Goal: Task Accomplishment & Management: Use online tool/utility

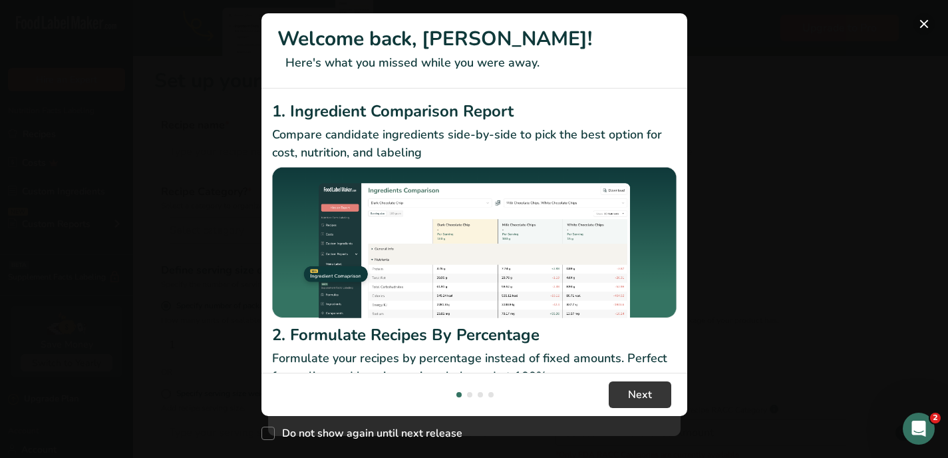
click at [924, 25] on button "New Features" at bounding box center [924, 23] width 21 height 21
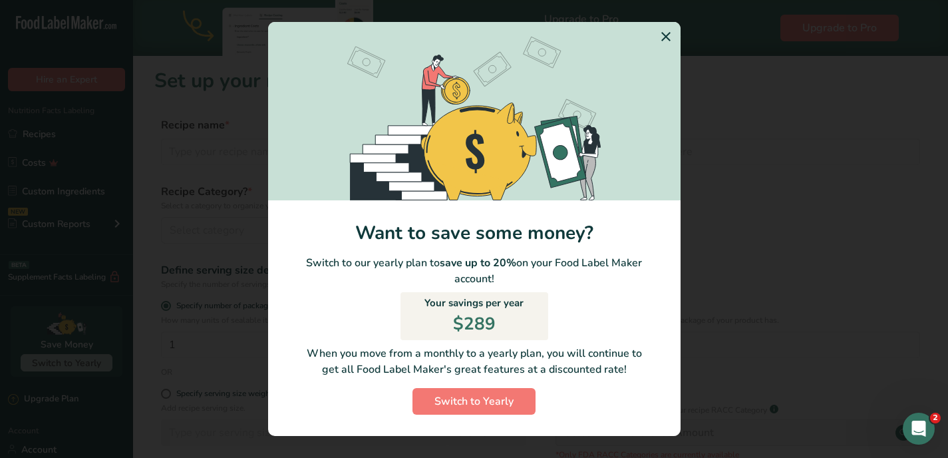
click at [664, 36] on icon "Switch to Yearly Modal" at bounding box center [666, 37] width 16 height 24
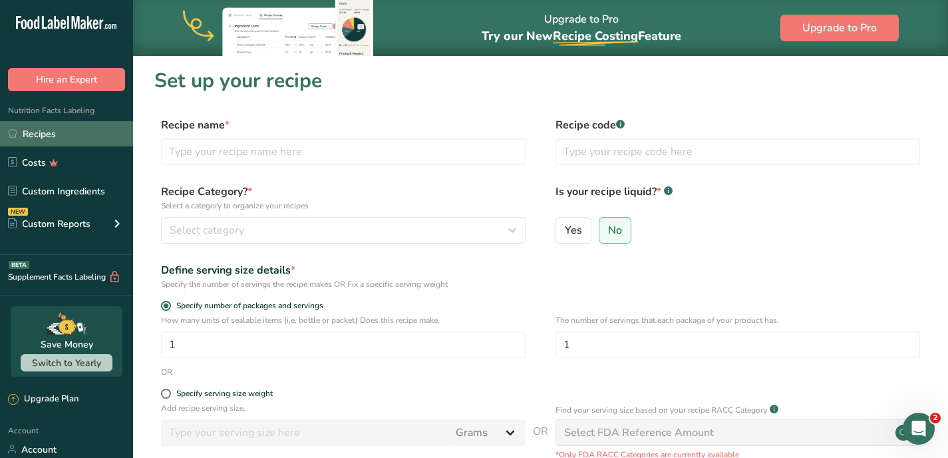
click at [72, 129] on link "Recipes" at bounding box center [66, 133] width 133 height 25
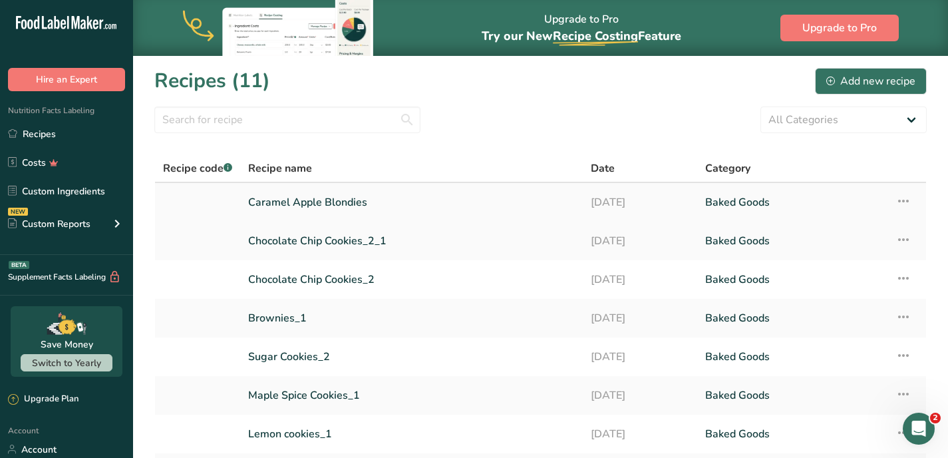
click at [356, 203] on link "Caramel Apple Blondies" at bounding box center [411, 202] width 327 height 28
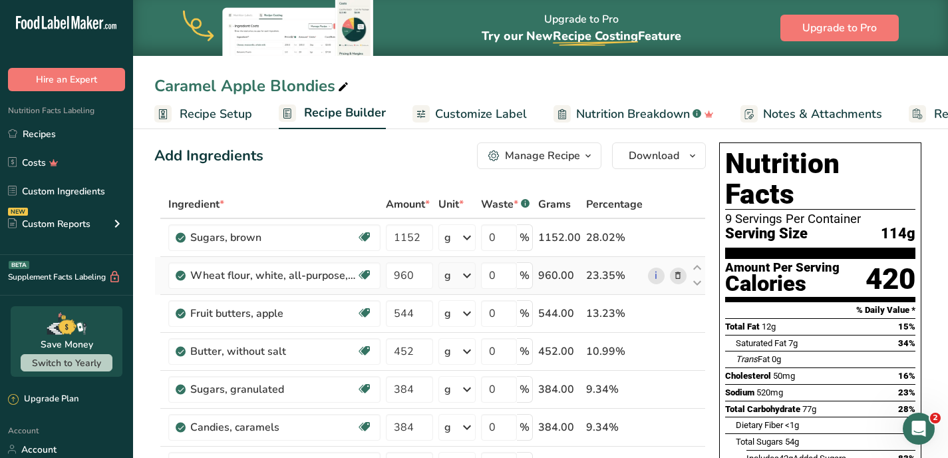
scroll to position [4, 0]
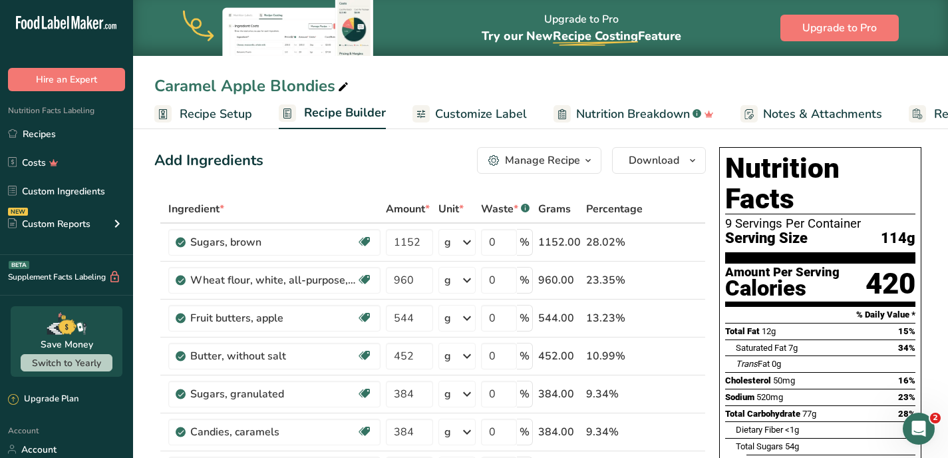
click at [223, 119] on span "Recipe Setup" at bounding box center [216, 114] width 73 height 18
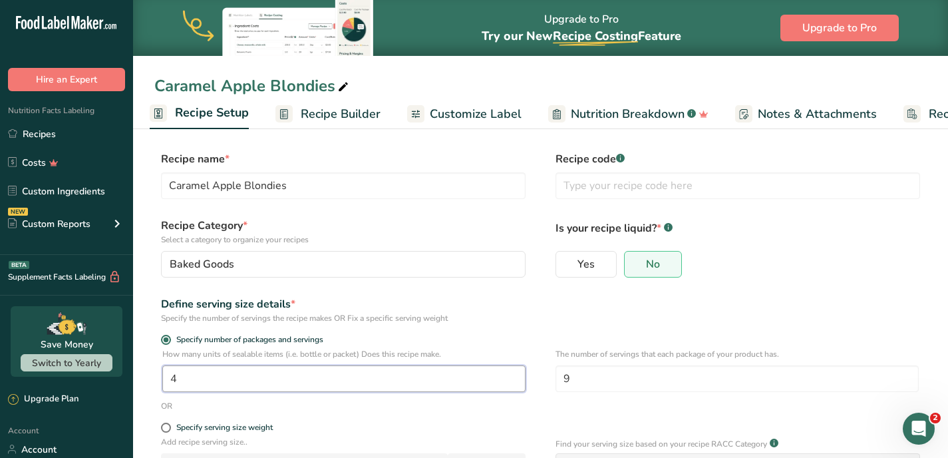
click at [306, 379] on input "4" at bounding box center [343, 378] width 363 height 27
drag, startPoint x: 274, startPoint y: 377, endPoint x: 154, endPoint y: 377, distance: 119.1
click at [154, 377] on div "How many units of sealable items (i.e. bottle or packet) Does this recipe make.…" at bounding box center [540, 374] width 773 height 52
type input "12"
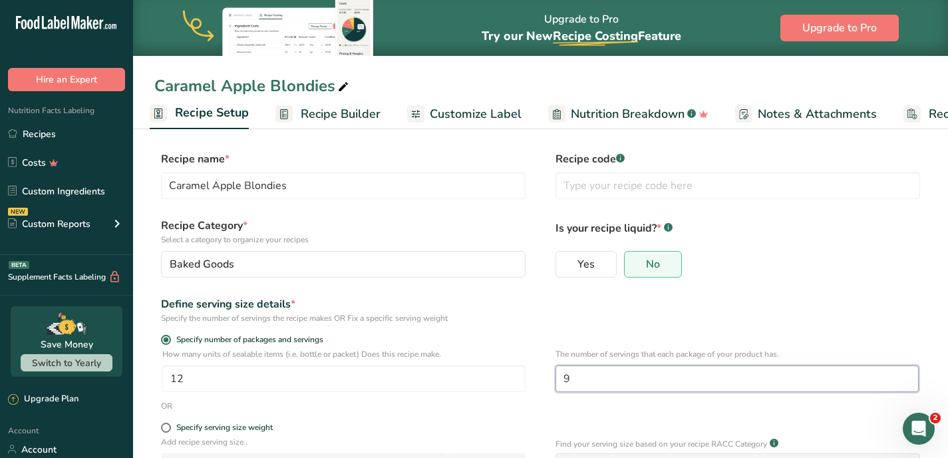
click at [565, 382] on input "9" at bounding box center [737, 378] width 363 height 27
type input "3"
click at [578, 320] on div "Define serving size details * Specify the number of servings the recipe makes O…" at bounding box center [540, 310] width 773 height 28
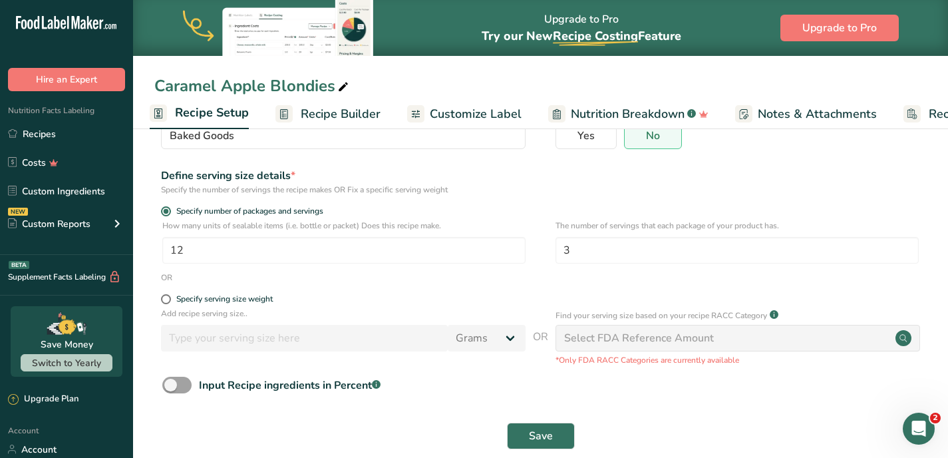
scroll to position [149, 0]
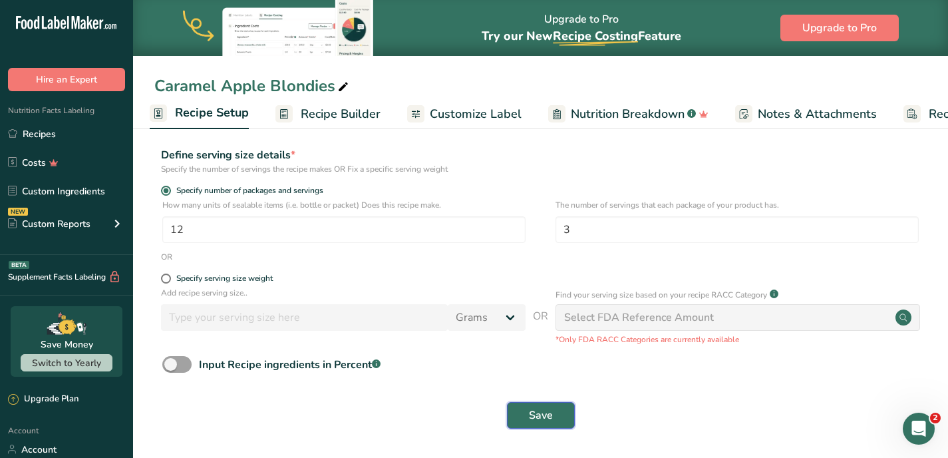
click at [550, 415] on span "Save" at bounding box center [541, 415] width 24 height 16
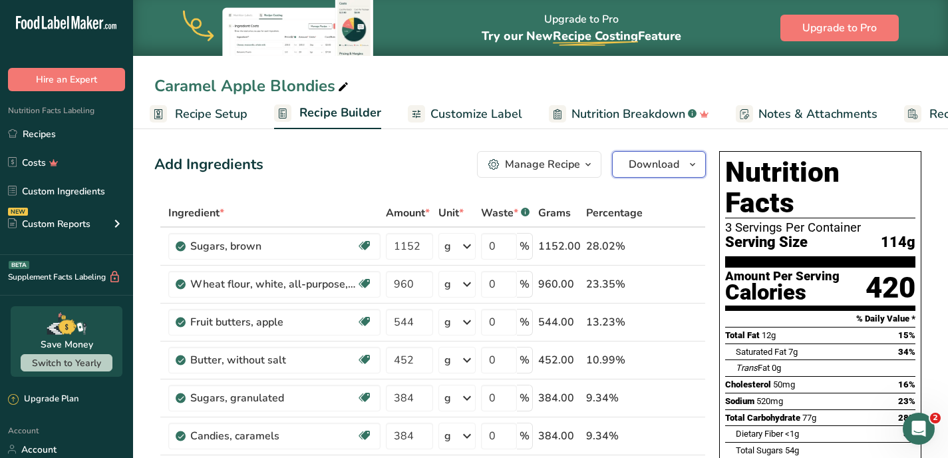
click at [690, 169] on icon "button" at bounding box center [693, 164] width 11 height 17
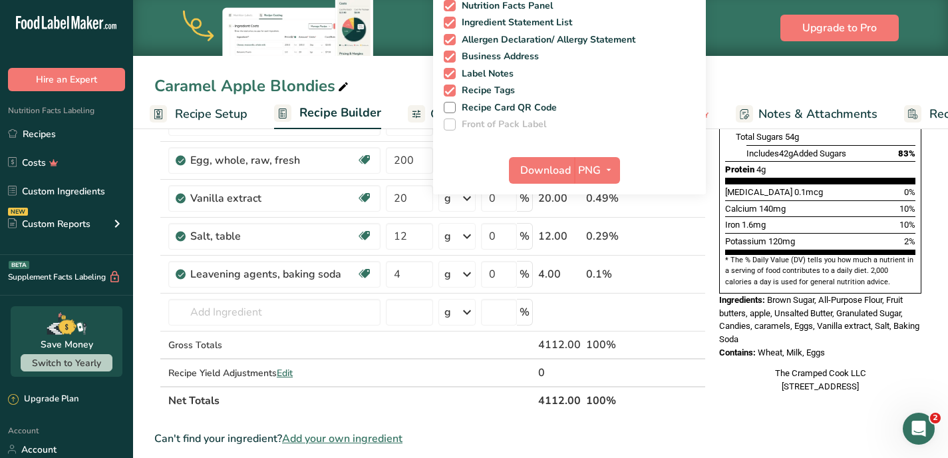
scroll to position [338, 0]
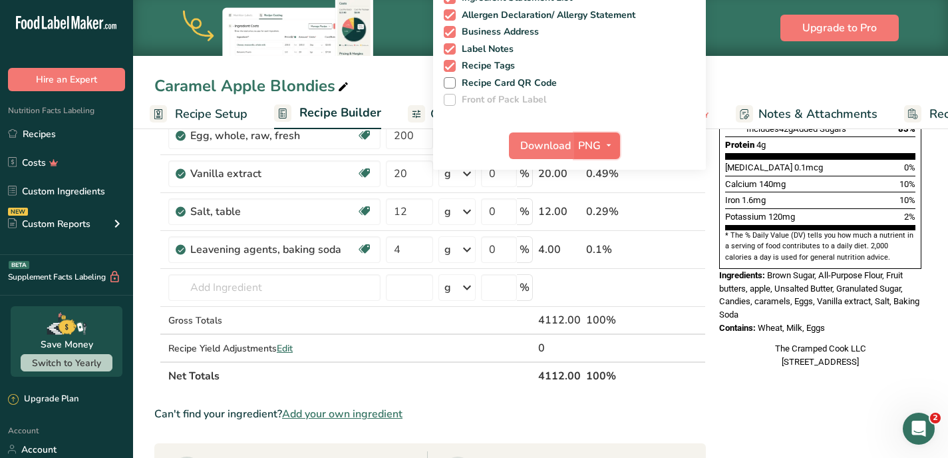
click at [584, 148] on span "PNG" at bounding box center [589, 146] width 23 height 16
click at [575, 140] on button "PNG" at bounding box center [597, 145] width 46 height 27
click at [555, 143] on span "Download" at bounding box center [546, 146] width 51 height 16
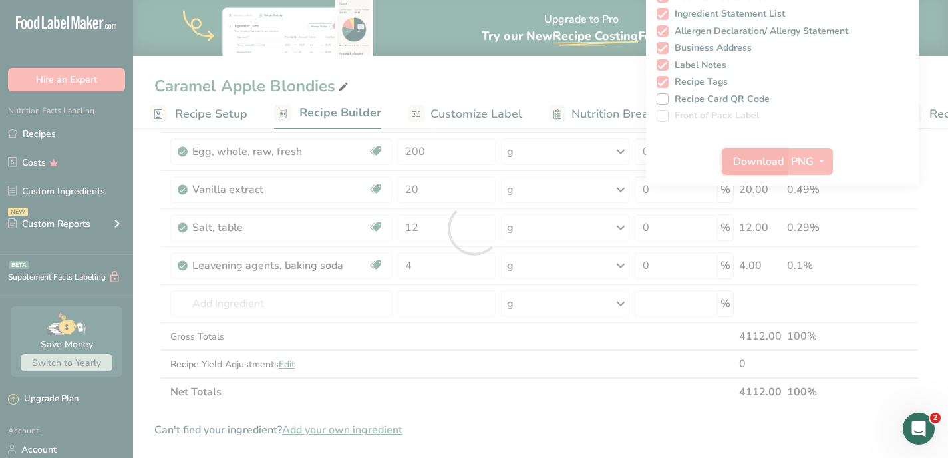
scroll to position [0, 0]
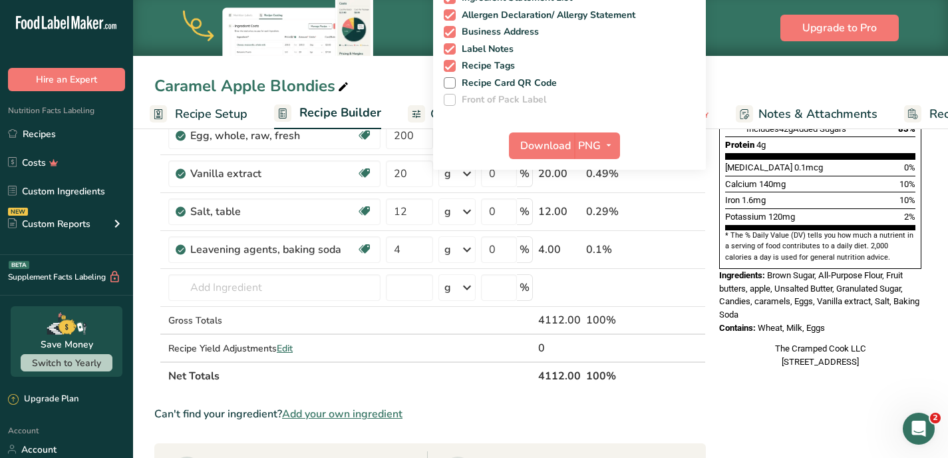
click at [735, 363] on div "Nutrition Facts 3 Servings Per Container Serving Size 114g Amount Per Serving C…" at bounding box center [820, 95] width 213 height 574
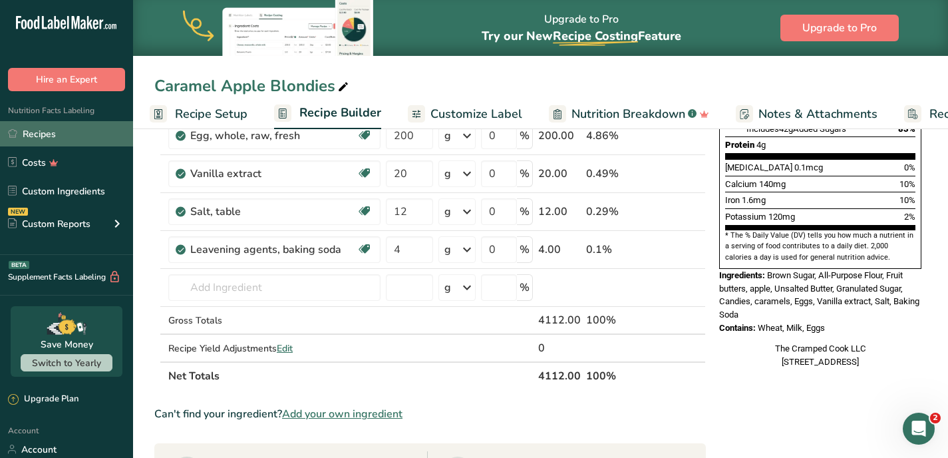
click at [81, 132] on link "Recipes" at bounding box center [66, 133] width 133 height 25
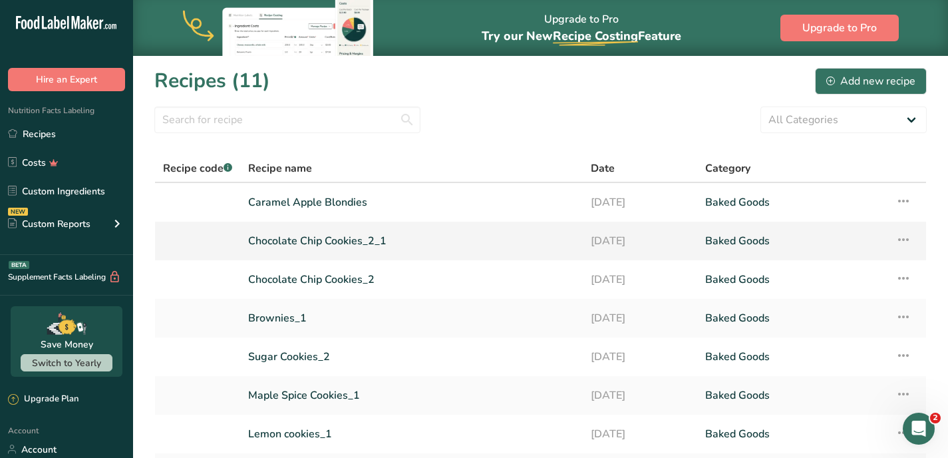
click at [279, 248] on link "Chocolate Chip Cookies_2_1" at bounding box center [411, 241] width 327 height 28
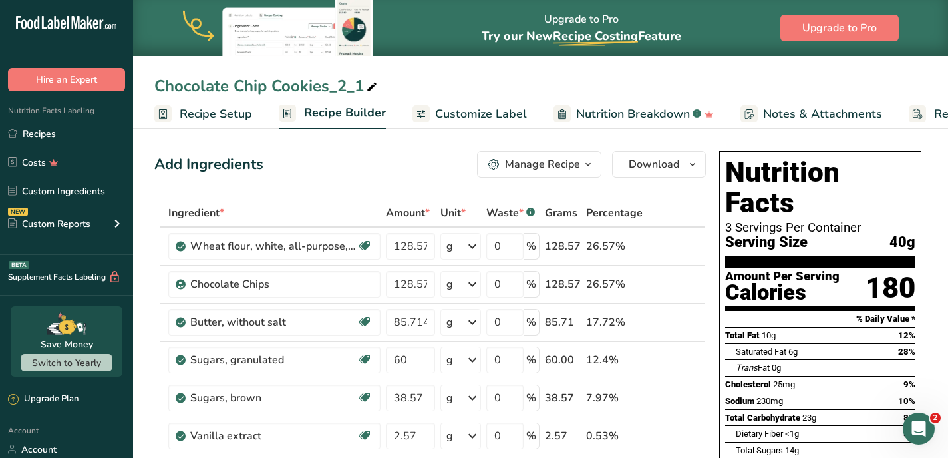
scroll to position [6, 0]
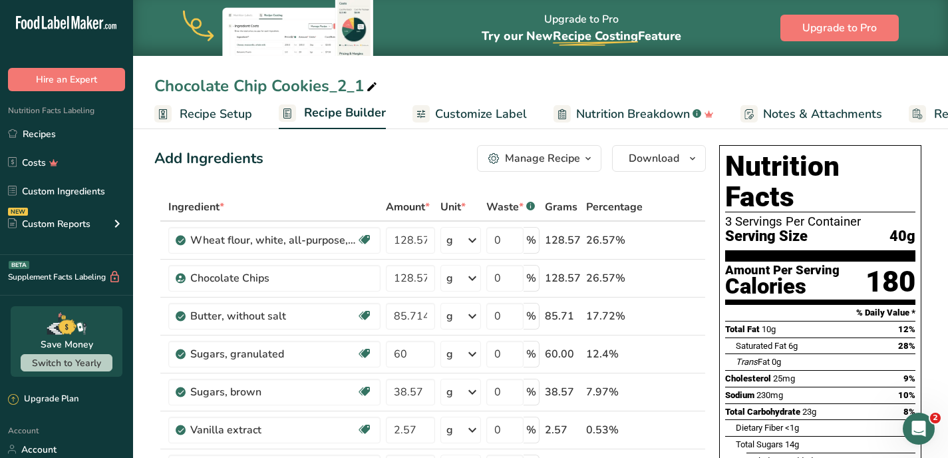
click at [586, 156] on icon "button" at bounding box center [588, 158] width 11 height 17
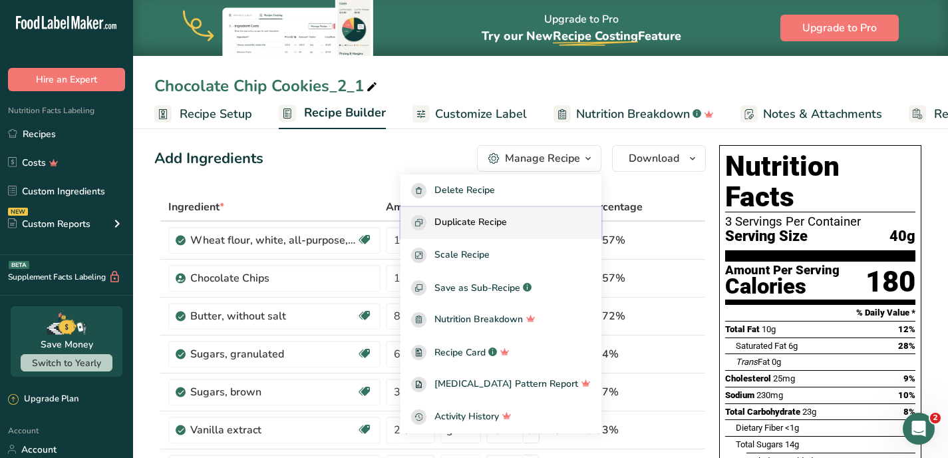
click at [531, 224] on div "Duplicate Recipe" at bounding box center [501, 222] width 180 height 15
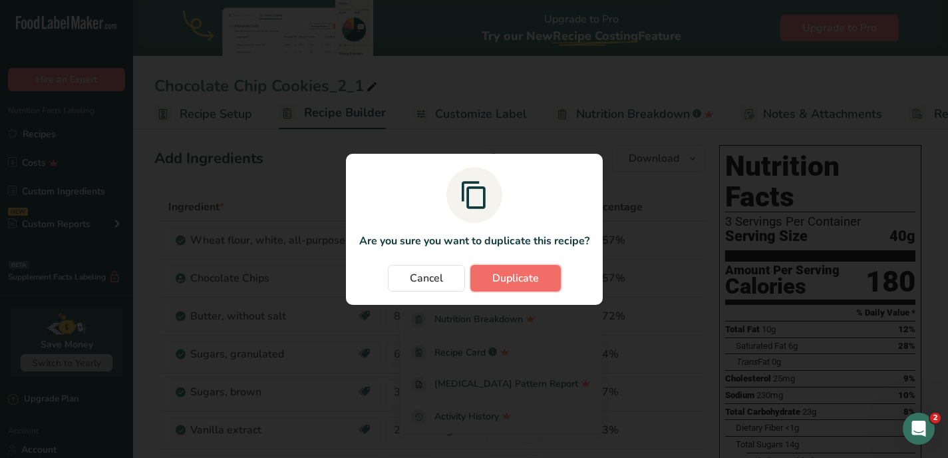
click at [526, 282] on span "Duplicate" at bounding box center [516, 278] width 47 height 16
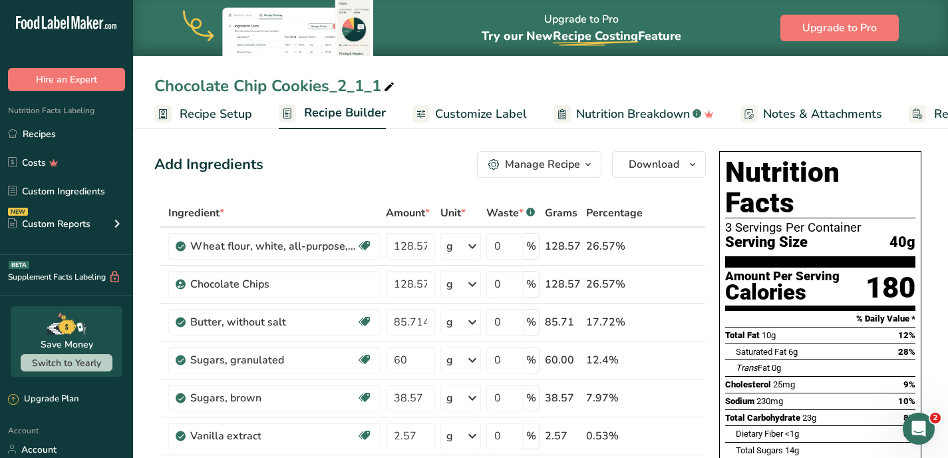
click at [387, 87] on icon at bounding box center [389, 87] width 12 height 19
drag, startPoint x: 379, startPoint y: 85, endPoint x: 328, endPoint y: 91, distance: 51.0
click at [328, 91] on input "Chocolate Chip Cookies_2_1_1" at bounding box center [540, 86] width 773 height 24
click at [155, 89] on input "Chocolate Chip Cookies" at bounding box center [540, 86] width 773 height 24
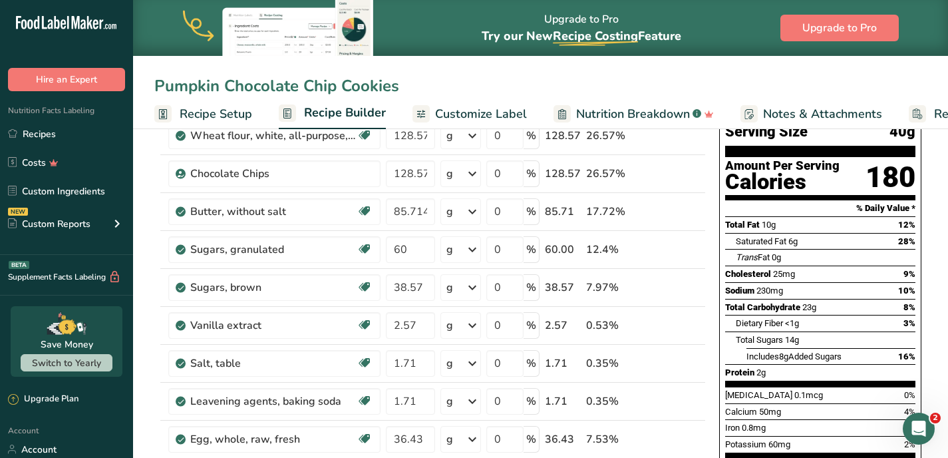
scroll to position [108, 0]
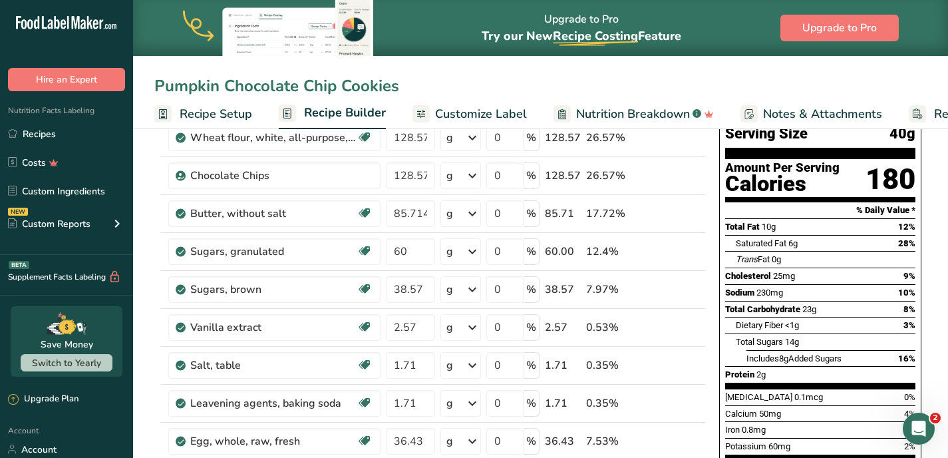
click at [461, 91] on input "Pumpkin Chocolate Chip Cookies" at bounding box center [540, 86] width 773 height 24
type input "Pumpkin Chocolate Chip Cookies"
click at [372, 196] on td "Butter, without salt Gluten free Vegetarian Soy free" at bounding box center [275, 214] width 218 height 38
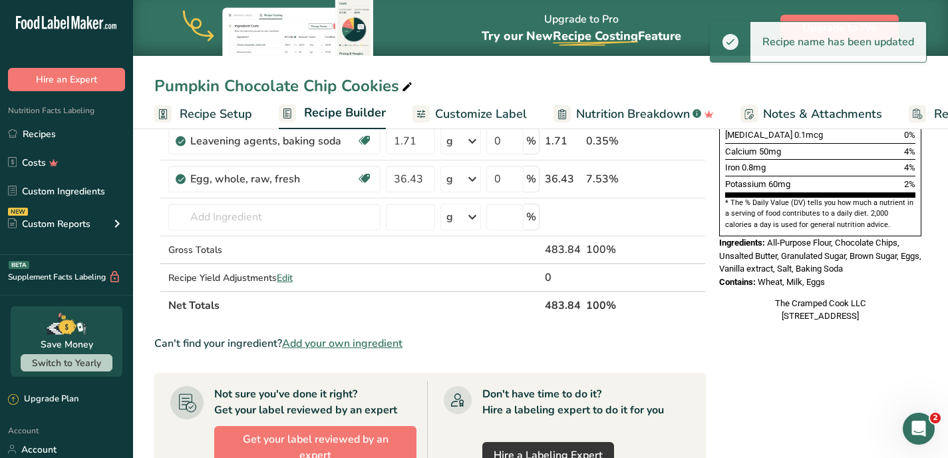
scroll to position [357, 0]
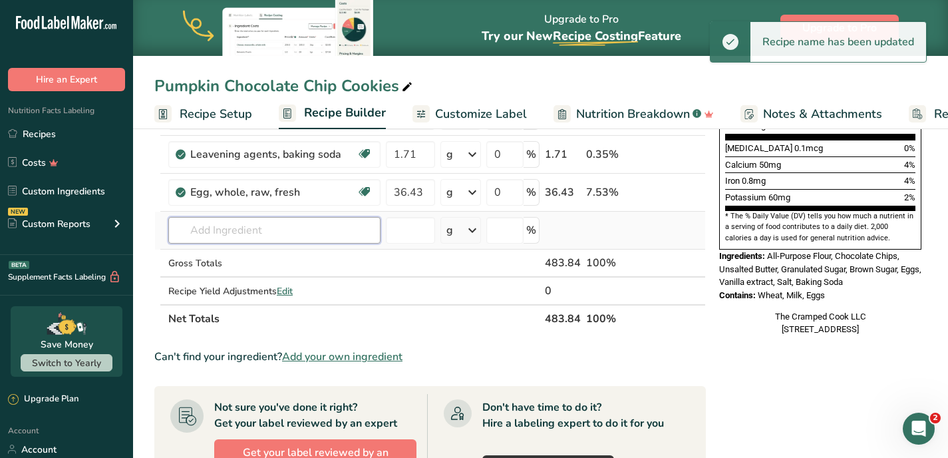
click at [278, 234] on input "text" at bounding box center [274, 230] width 212 height 27
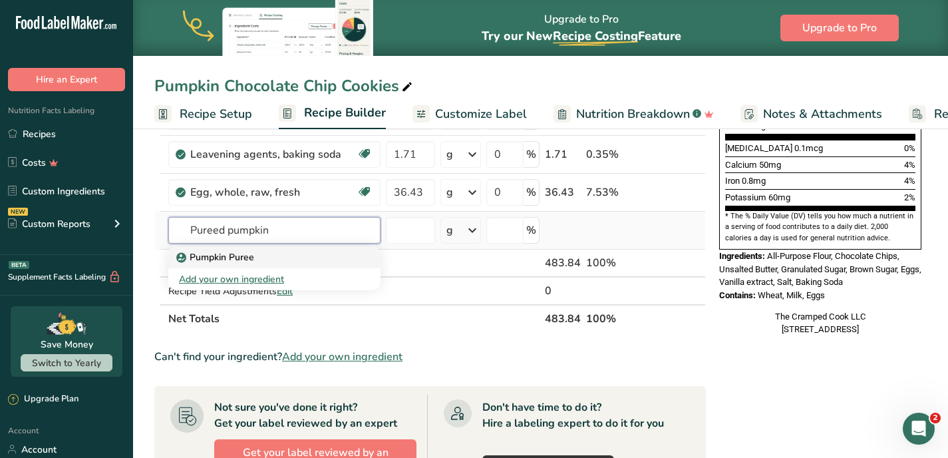
type input "Pureed pumpkin"
click at [280, 260] on div "Pumpkin Puree" at bounding box center [264, 257] width 170 height 14
type input "Pumpkin Puree"
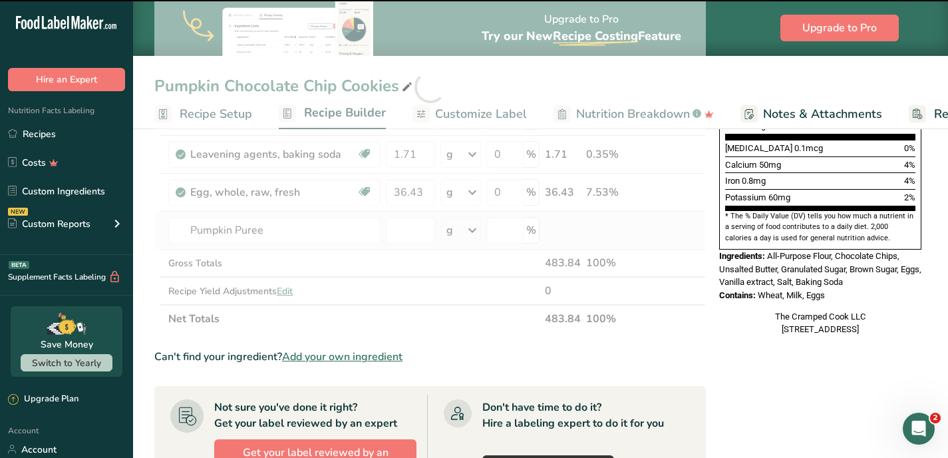
type input "0"
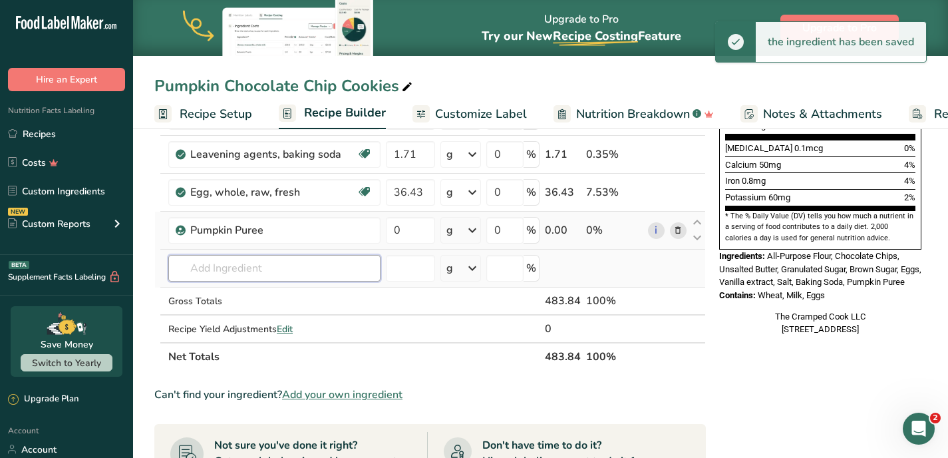
click at [273, 268] on input "text" at bounding box center [274, 268] width 212 height 27
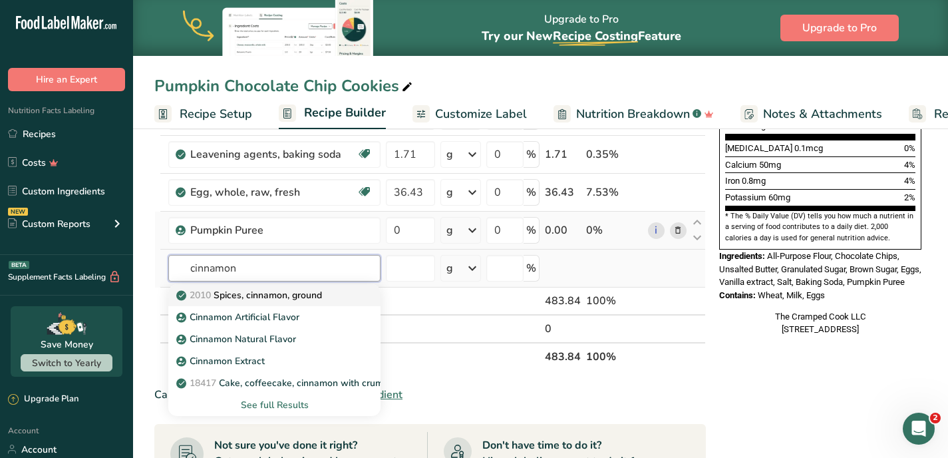
type input "cinnamon"
click at [282, 296] on p "2010 Spices, cinnamon, ground" at bounding box center [250, 295] width 143 height 14
type input "Spices, cinnamon, ground"
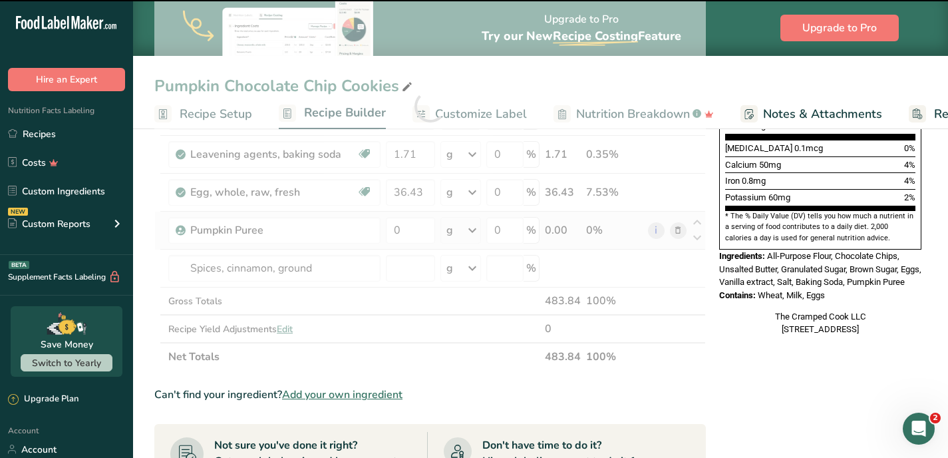
type input "0"
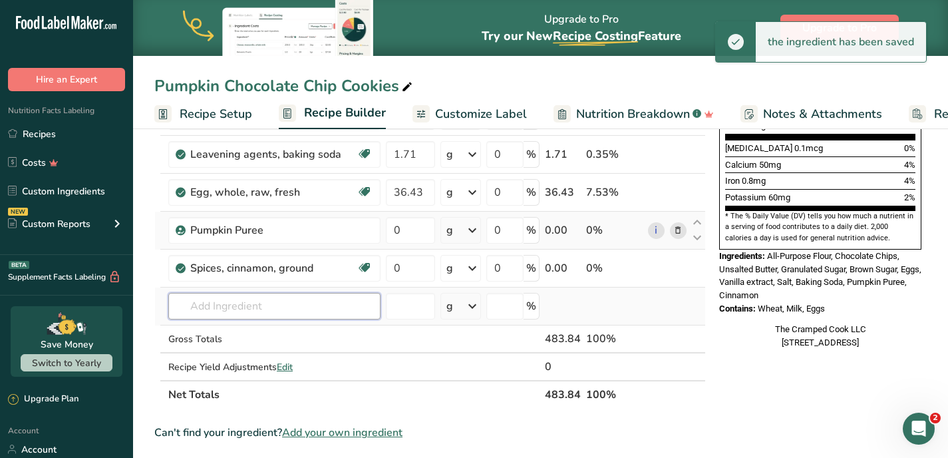
click at [251, 304] on input "text" at bounding box center [274, 306] width 212 height 27
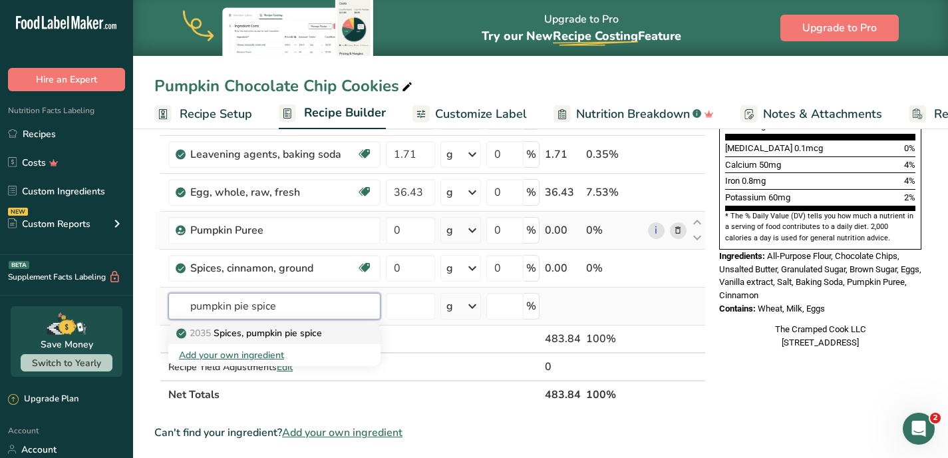
type input "pumpkin pie spice"
click at [264, 335] on p "2035 Spices, pumpkin pie spice" at bounding box center [250, 333] width 143 height 14
type input "Spices, pumpkin pie spice"
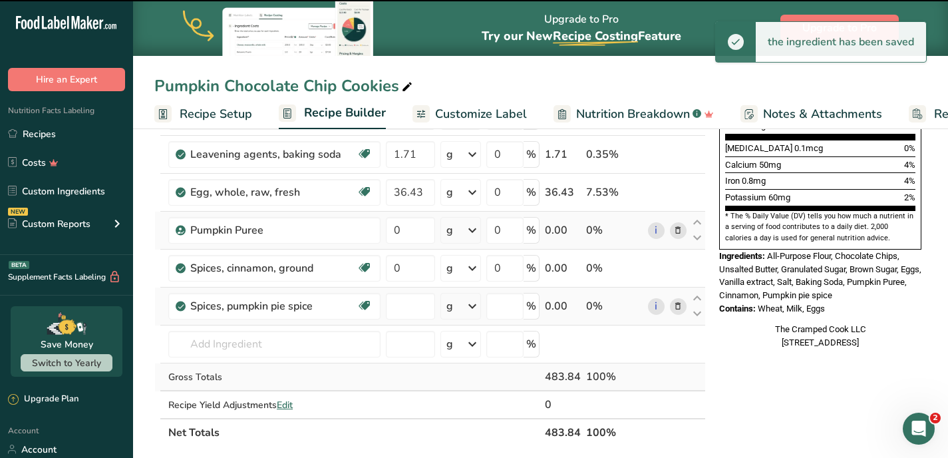
type input "0"
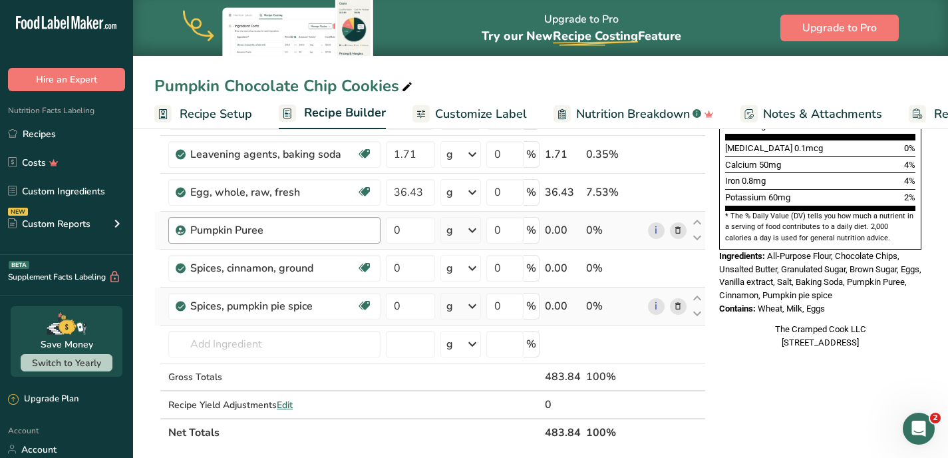
click at [361, 227] on div "Pumpkin Puree" at bounding box center [281, 230] width 182 height 16
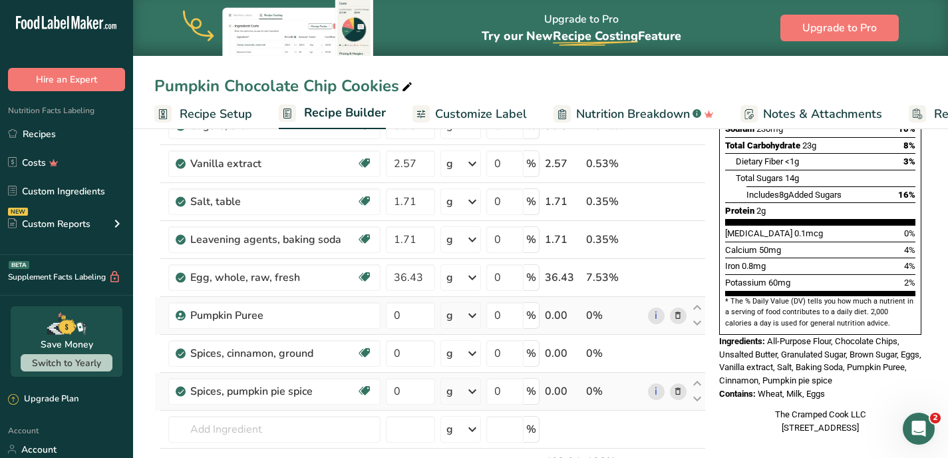
scroll to position [274, 0]
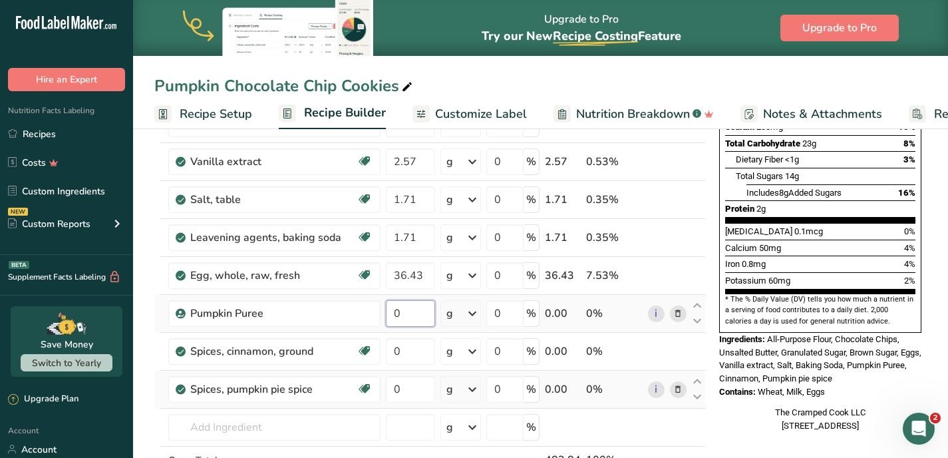
click at [425, 310] on input "0" at bounding box center [410, 313] width 49 height 27
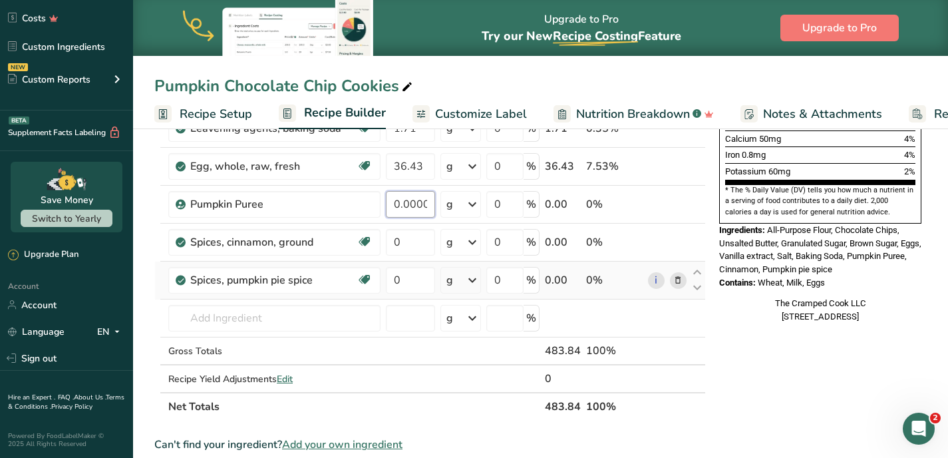
scroll to position [385, 0]
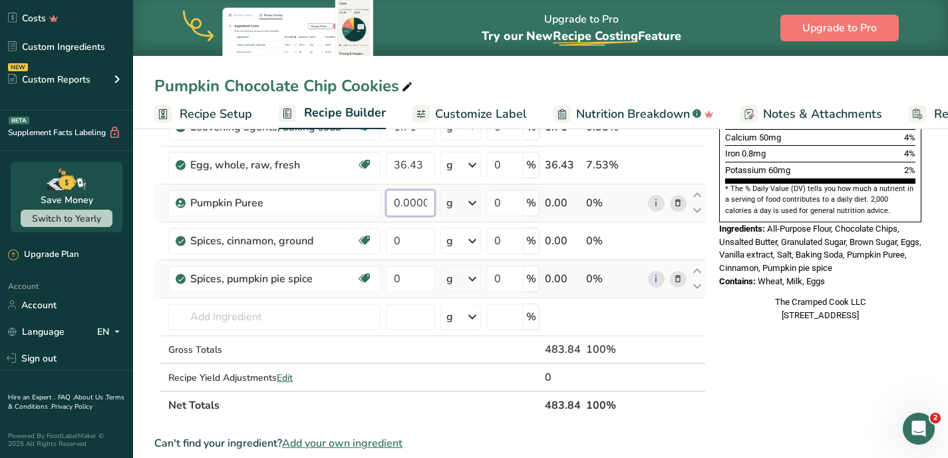
click at [391, 204] on input "0.000001" at bounding box center [410, 203] width 49 height 27
drag, startPoint x: 391, startPoint y: 204, endPoint x: 447, endPoint y: 203, distance: 55.3
click at [447, 203] on tr "Pumpkin Puree 0.000001 g Weight Units g kg mg See more Volume Units l Volume un…" at bounding box center [430, 203] width 550 height 38
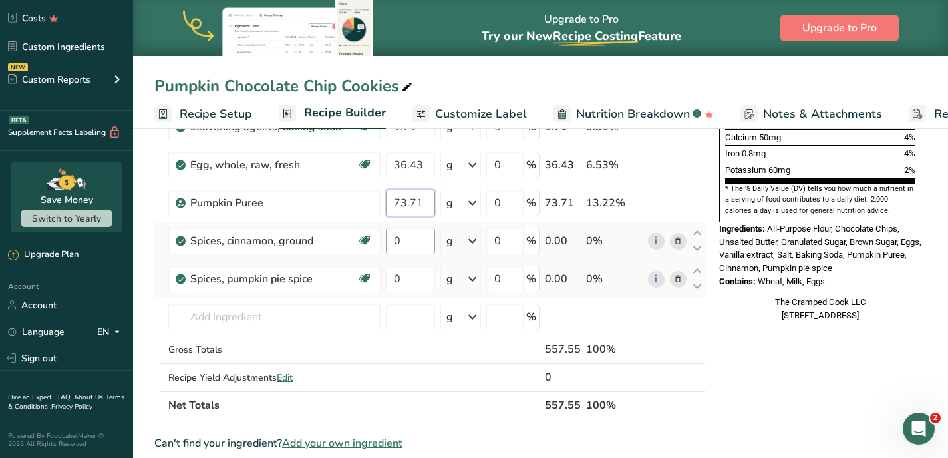
type input "73.71"
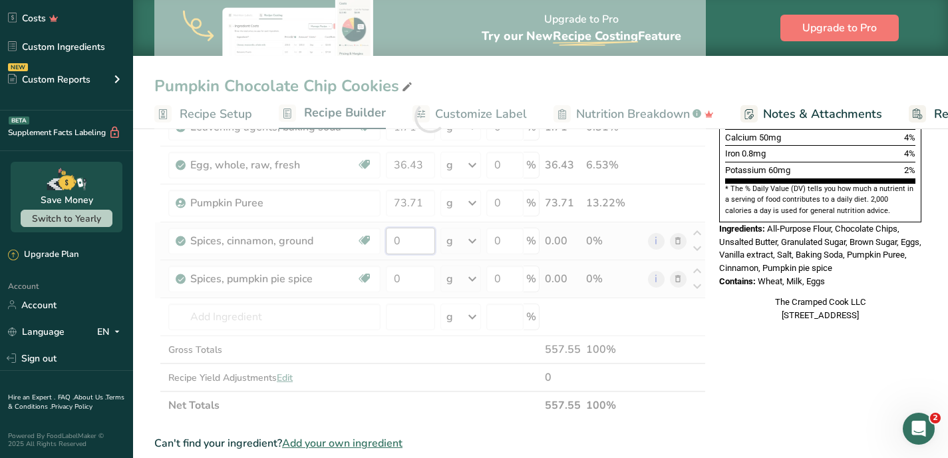
click at [407, 248] on div "Ingredient * Amount * Unit * Waste * .a-a{fill:#347362;}.b-a{fill:#fff;} Grams …" at bounding box center [430, 116] width 552 height 605
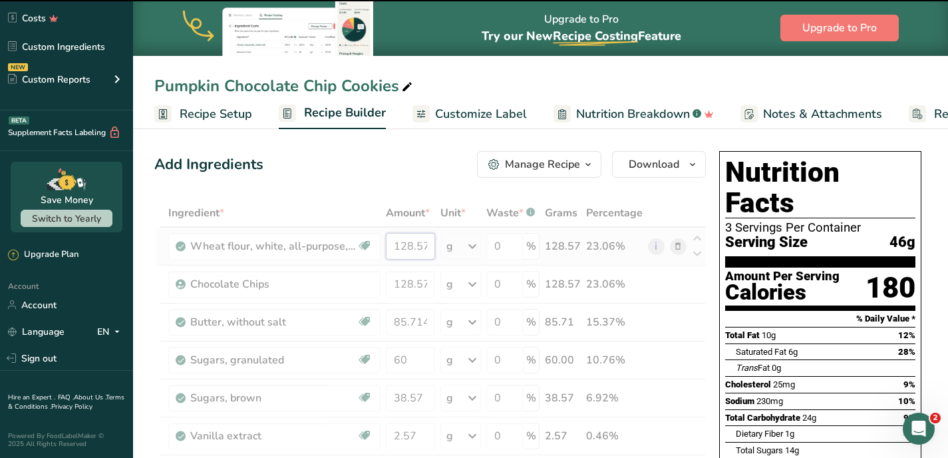
drag, startPoint x: 431, startPoint y: 246, endPoint x: 381, endPoint y: 246, distance: 49.3
click at [381, 246] on tr "Wheat flour, white, all-purpose, self-rising, enriched Dairy free Vegan Vegetar…" at bounding box center [430, 247] width 550 height 38
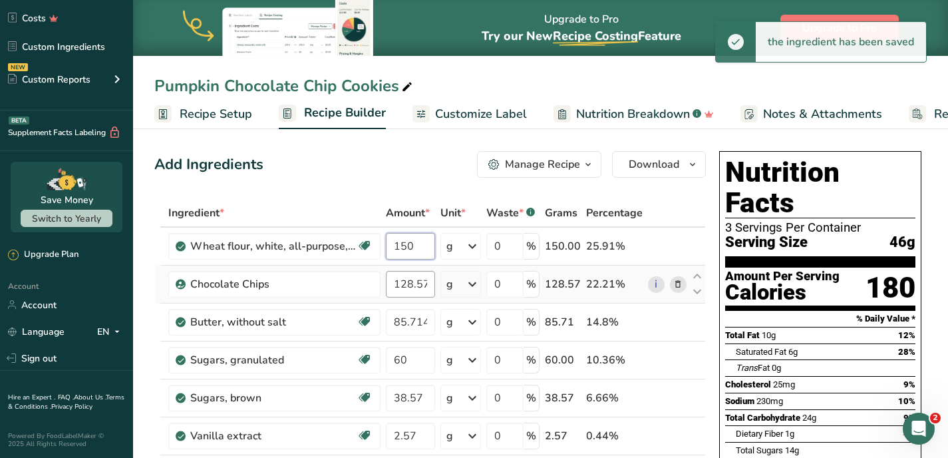
type input "150"
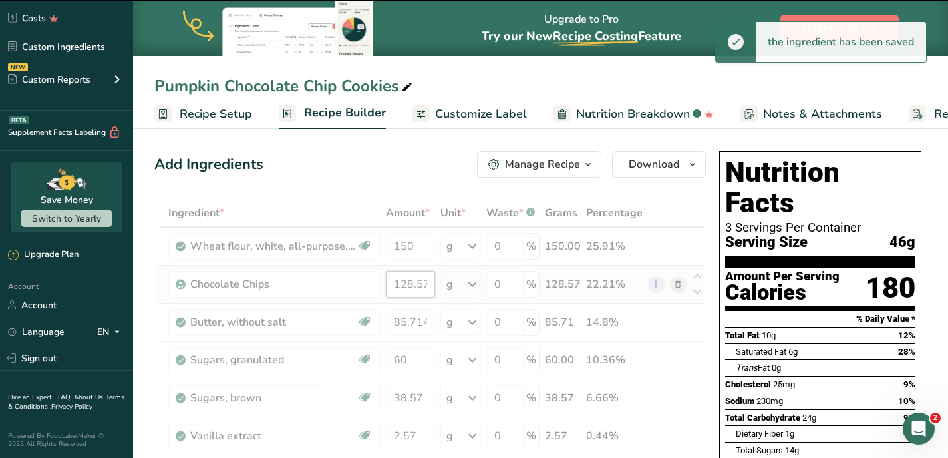
click at [396, 284] on input "128.57" at bounding box center [410, 284] width 49 height 27
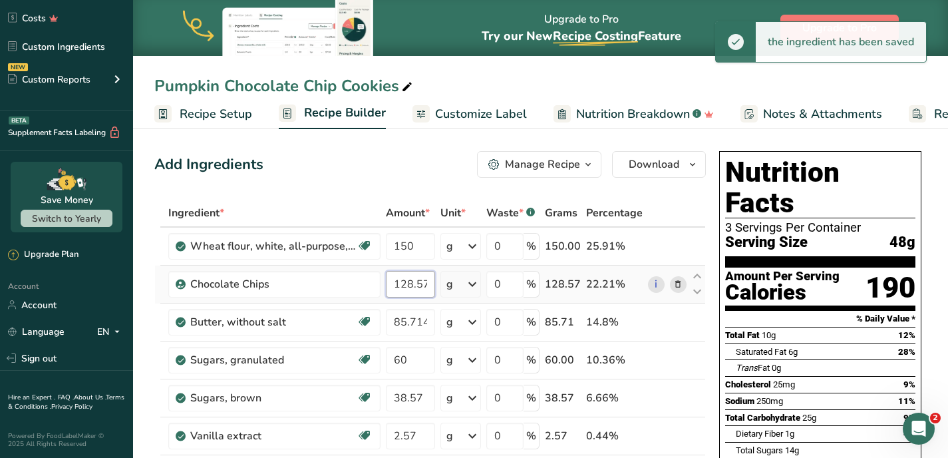
drag, startPoint x: 395, startPoint y: 284, endPoint x: 433, endPoint y: 284, distance: 37.9
click at [433, 284] on input "128.57" at bounding box center [410, 284] width 49 height 27
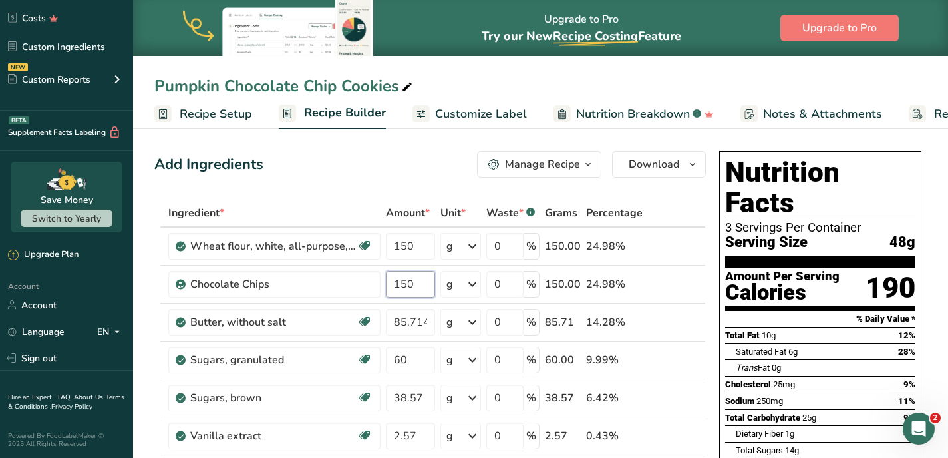
type input "150"
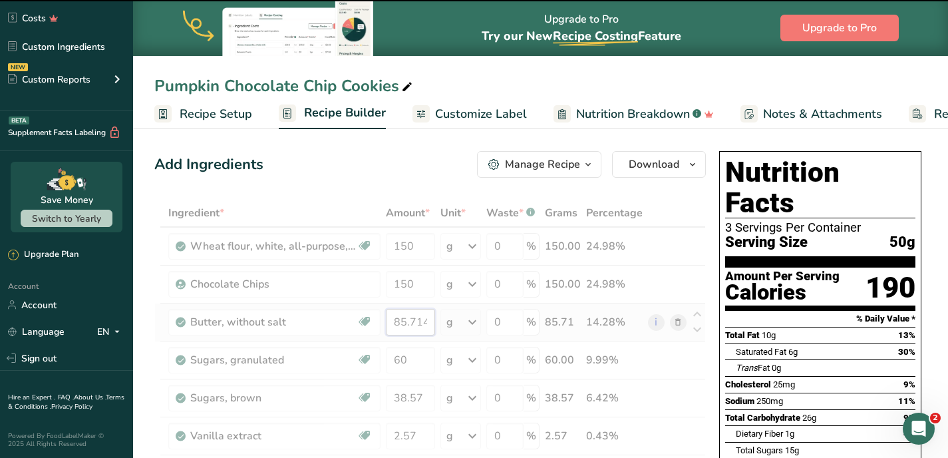
click at [395, 325] on input "85.714" at bounding box center [410, 322] width 49 height 27
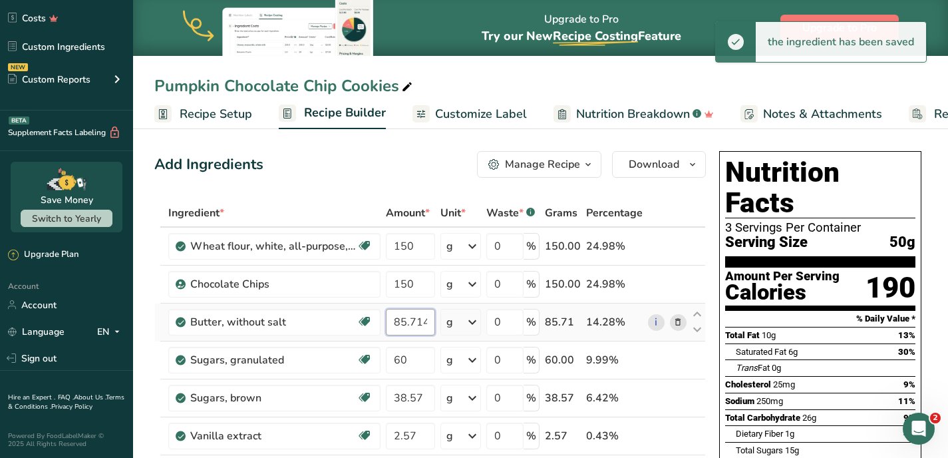
click at [395, 321] on input "85.714" at bounding box center [410, 322] width 49 height 27
drag, startPoint x: 395, startPoint y: 321, endPoint x: 439, endPoint y: 321, distance: 43.9
click at [439, 321] on tr "Butter, without salt Gluten free Vegetarian Soy free 85.714 g Portions 1 pat (1…" at bounding box center [430, 323] width 550 height 38
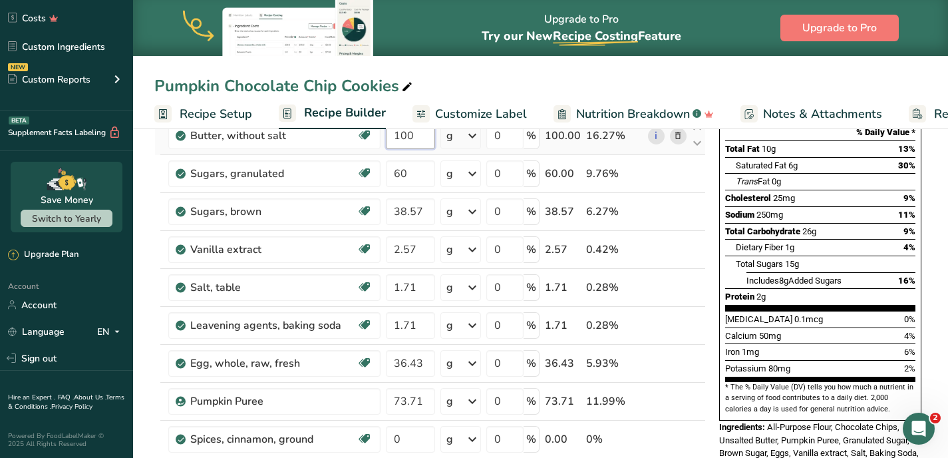
scroll to position [194, 0]
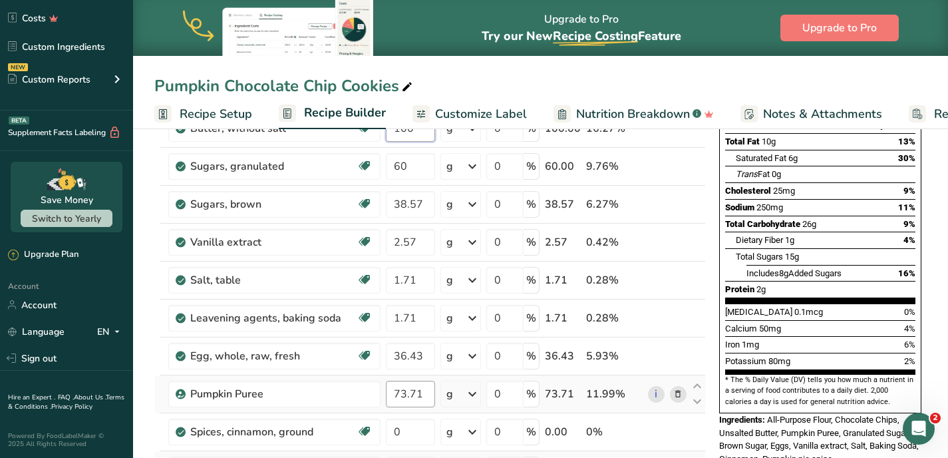
type input "100"
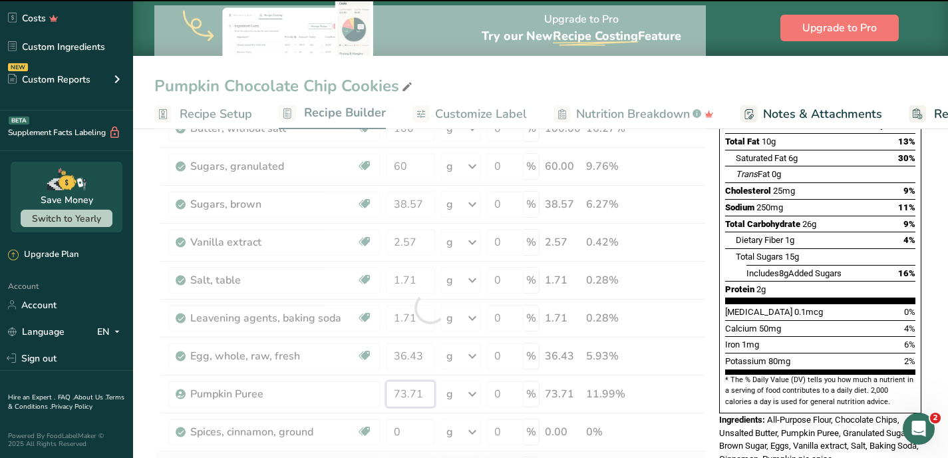
drag, startPoint x: 428, startPoint y: 392, endPoint x: 381, endPoint y: 393, distance: 46.6
click at [381, 393] on div "Ingredient * Amount * Unit * Waste * .a-a{fill:#347362;}.b-a{fill:#fff;} Grams …" at bounding box center [430, 307] width 552 height 605
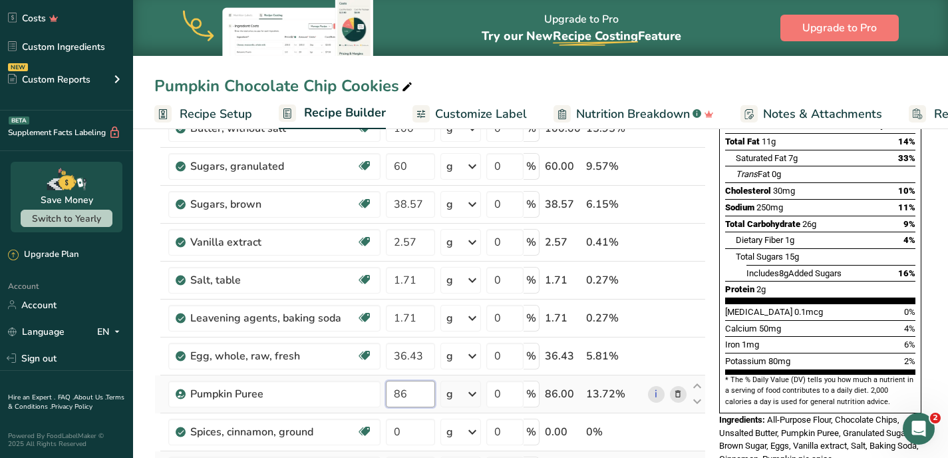
type input "86"
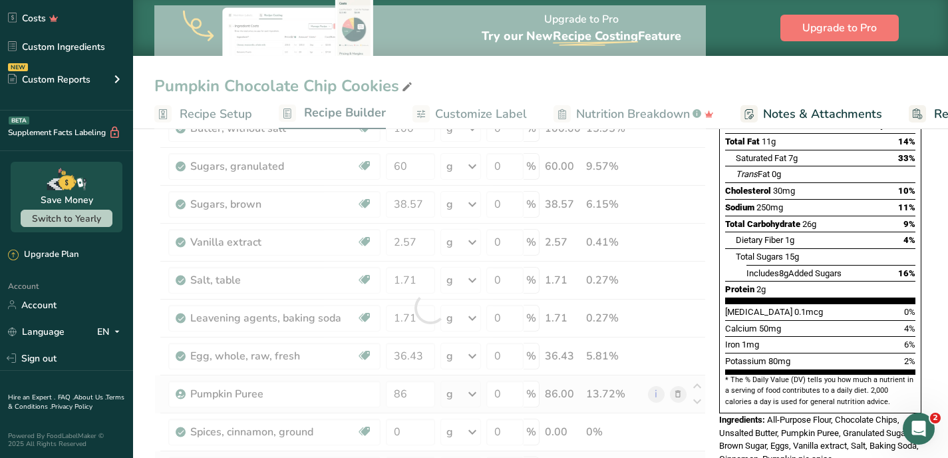
click at [383, 411] on div "Ingredient * Amount * Unit * Waste * .a-a{fill:#347362;}.b-a{fill:#fff;} Grams …" at bounding box center [430, 307] width 552 height 605
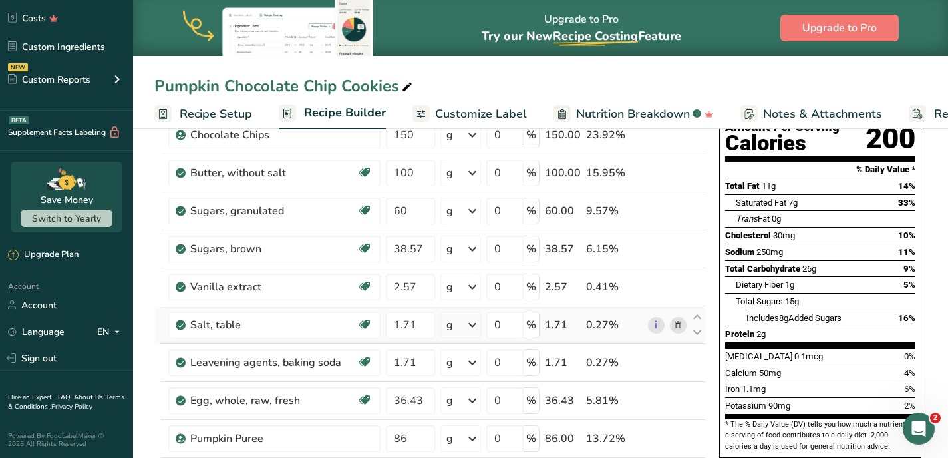
scroll to position [144, 0]
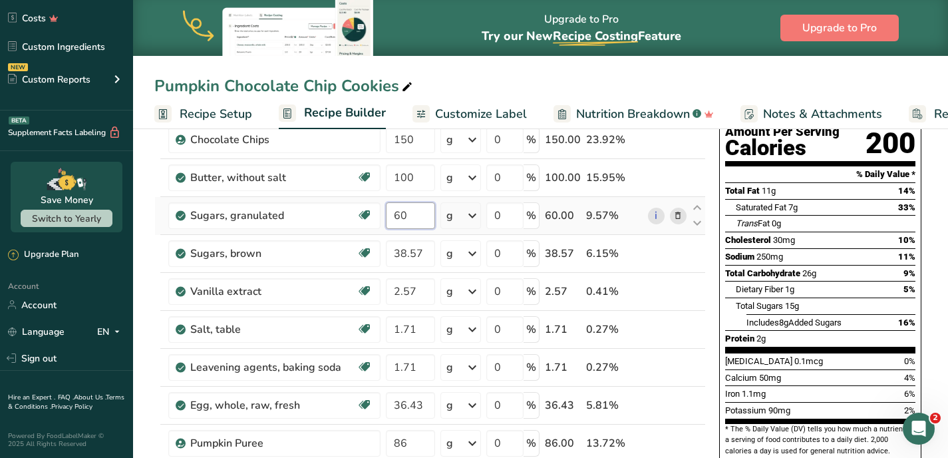
drag, startPoint x: 411, startPoint y: 213, endPoint x: 386, endPoint y: 214, distance: 24.7
click at [386, 214] on input "60" at bounding box center [410, 215] width 49 height 27
type input "70"
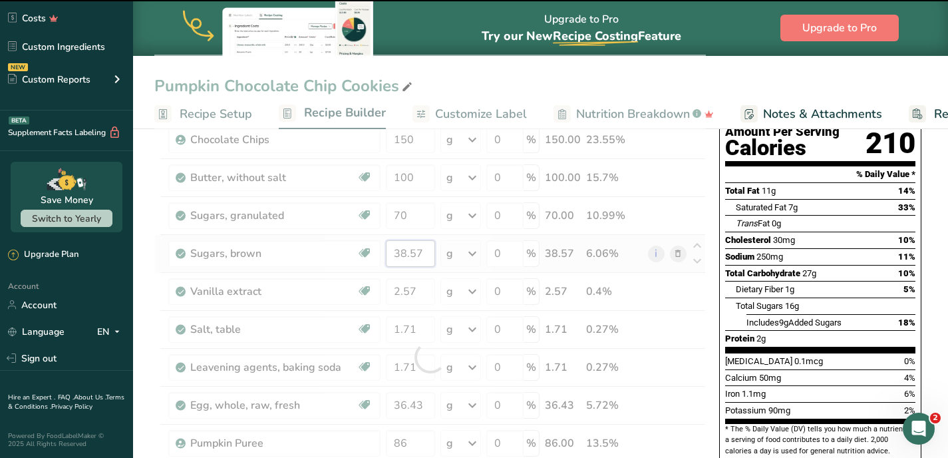
drag, startPoint x: 431, startPoint y: 255, endPoint x: 388, endPoint y: 254, distance: 42.6
click at [388, 254] on input "38.57" at bounding box center [410, 253] width 49 height 27
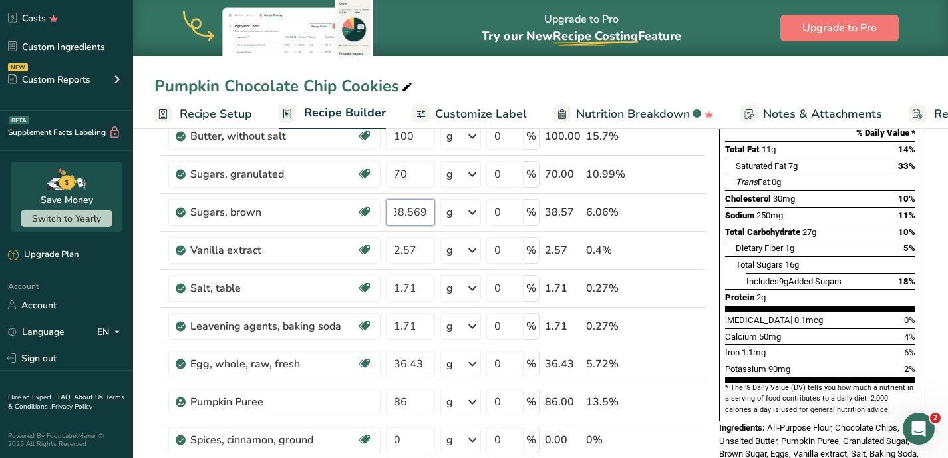
scroll to position [0, 0]
type input "3"
type input "45"
click at [417, 365] on div "Ingredient * Amount * Unit * Waste * .a-a{fill:#347362;}.b-a{fill:#fff;} Grams …" at bounding box center [430, 315] width 552 height 605
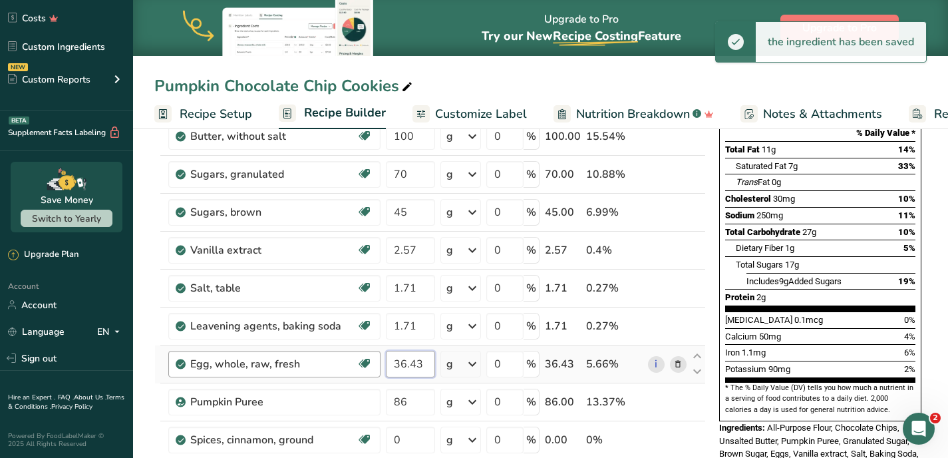
drag, startPoint x: 425, startPoint y: 365, endPoint x: 377, endPoint y: 362, distance: 48.0
click at [377, 362] on tr "Egg, whole, raw, fresh Gluten free Vegetarian Soy free 36.43 g Portions 1 large…" at bounding box center [430, 364] width 550 height 38
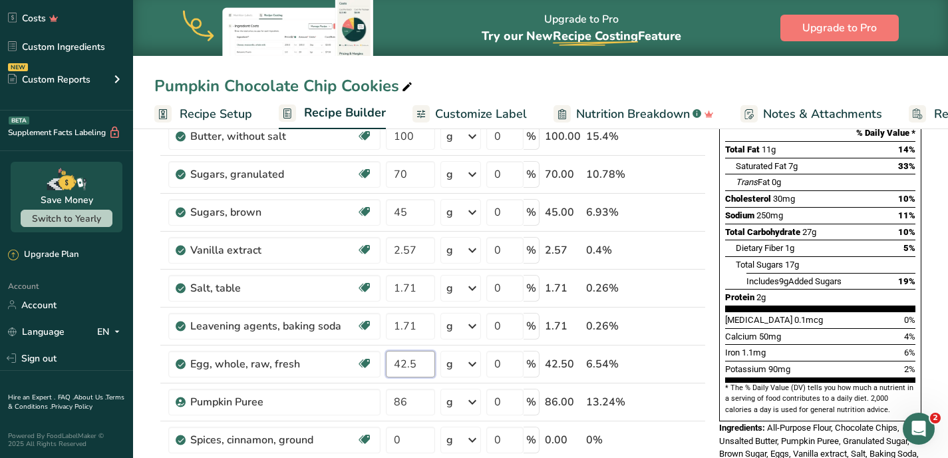
type input "42.5"
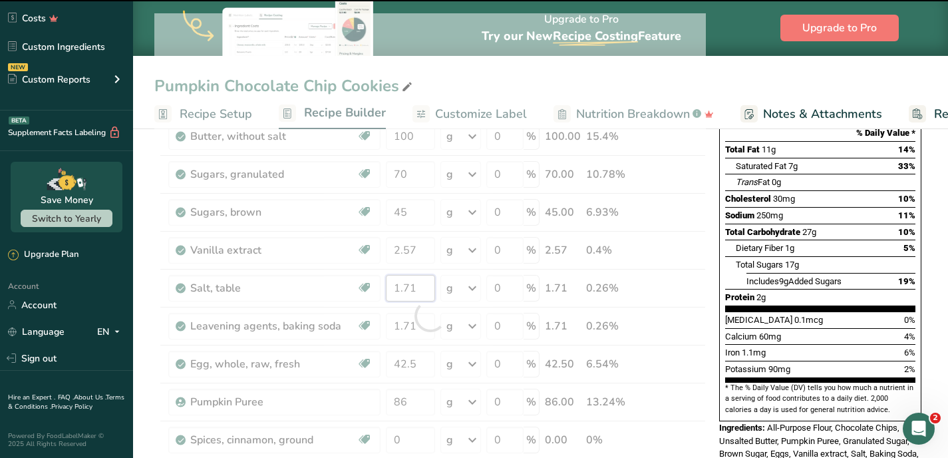
drag, startPoint x: 421, startPoint y: 284, endPoint x: 383, endPoint y: 284, distance: 37.9
click at [383, 284] on div "Ingredient * Amount * Unit * Waste * .a-a{fill:#347362;}.b-a{fill:#fff;} Grams …" at bounding box center [430, 315] width 552 height 605
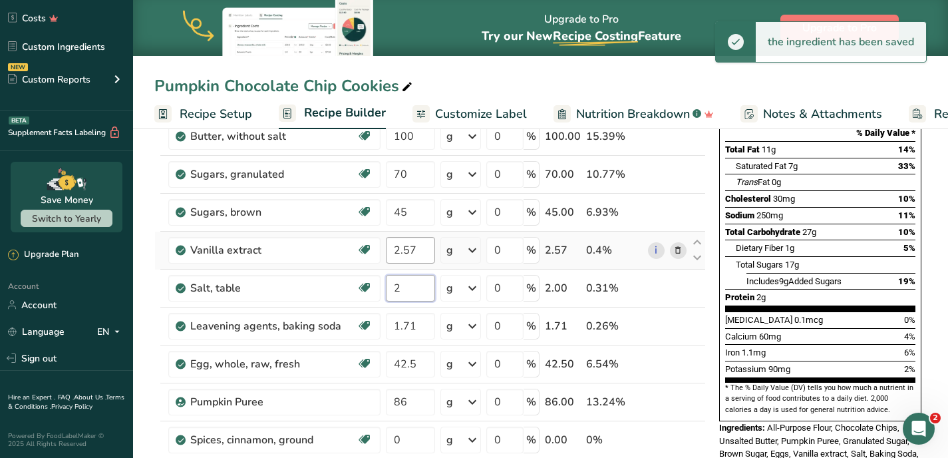
type input "2"
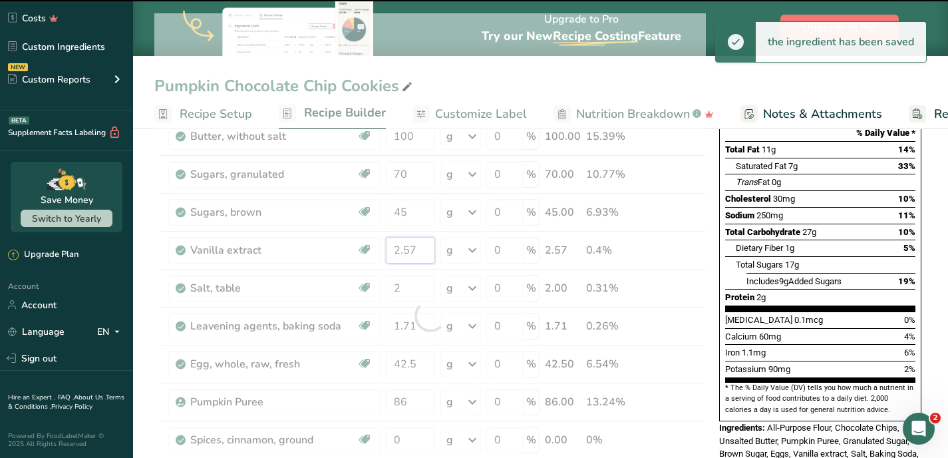
drag, startPoint x: 421, startPoint y: 254, endPoint x: 390, endPoint y: 251, distance: 30.7
click at [390, 251] on div "Ingredient * Amount * Unit * Waste * .a-a{fill:#347362;}.b-a{fill:#fff;} Grams …" at bounding box center [430, 315] width 552 height 605
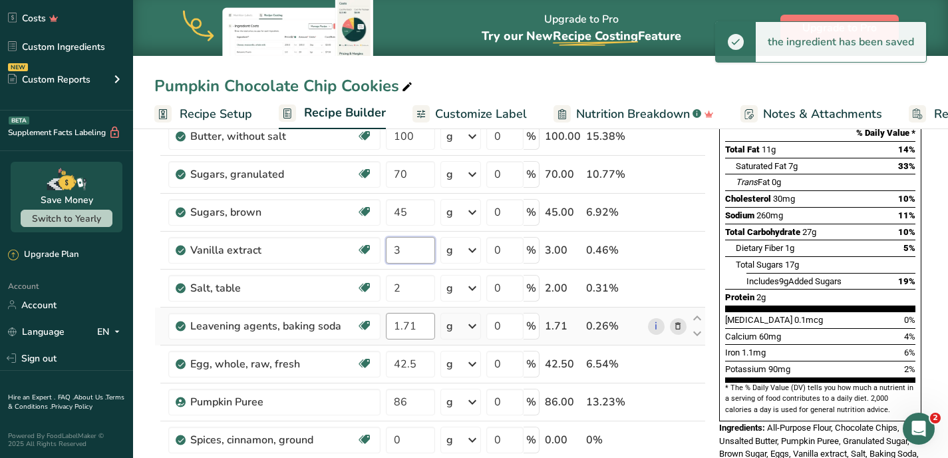
type input "3"
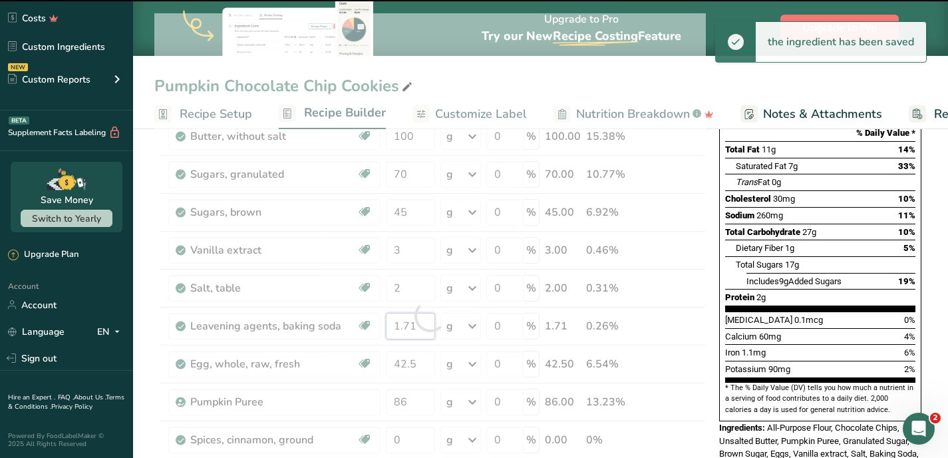
drag, startPoint x: 419, startPoint y: 326, endPoint x: 383, endPoint y: 326, distance: 36.6
click at [383, 326] on div "Ingredient * Amount * Unit * Waste * .a-a{fill:#347362;}.b-a{fill:#fff;} Grams …" at bounding box center [430, 315] width 552 height 605
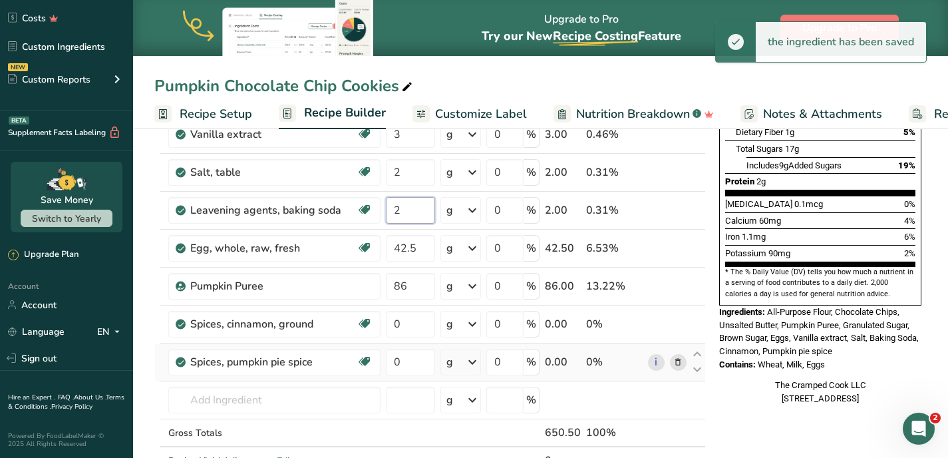
scroll to position [303, 0]
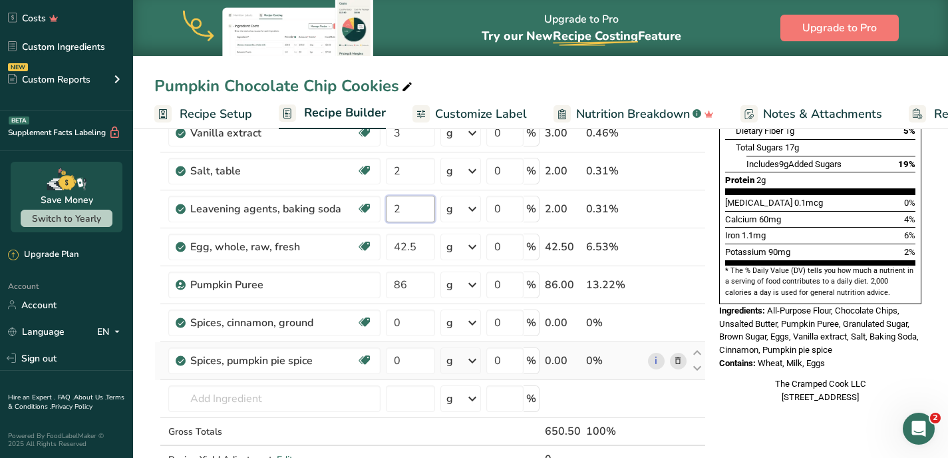
type input "2"
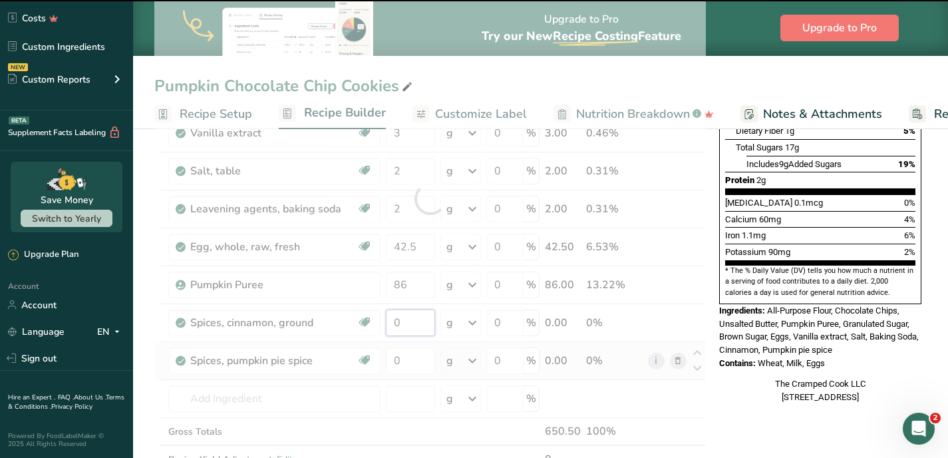
drag, startPoint x: 407, startPoint y: 325, endPoint x: 383, endPoint y: 323, distance: 23.4
click at [383, 323] on div "Ingredient * Amount * Unit * Waste * .a-a{fill:#347362;}.b-a{fill:#fff;} Grams …" at bounding box center [430, 198] width 552 height 605
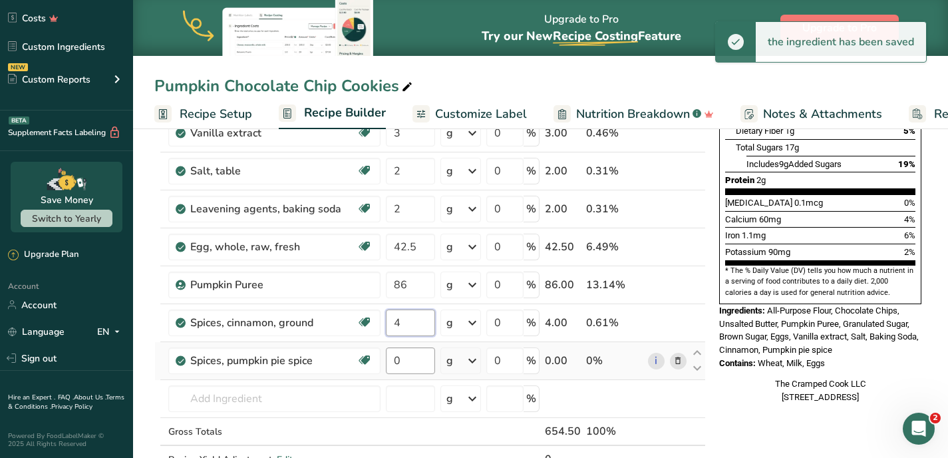
type input "4"
click at [409, 357] on div "Ingredient * Amount * Unit * Waste * .a-a{fill:#347362;}.b-a{fill:#fff;} Grams …" at bounding box center [430, 198] width 552 height 605
type input "3"
click at [732, 382] on div "The Cramped Cook LLC [STREET_ADDRESS]" at bounding box center [821, 390] width 202 height 26
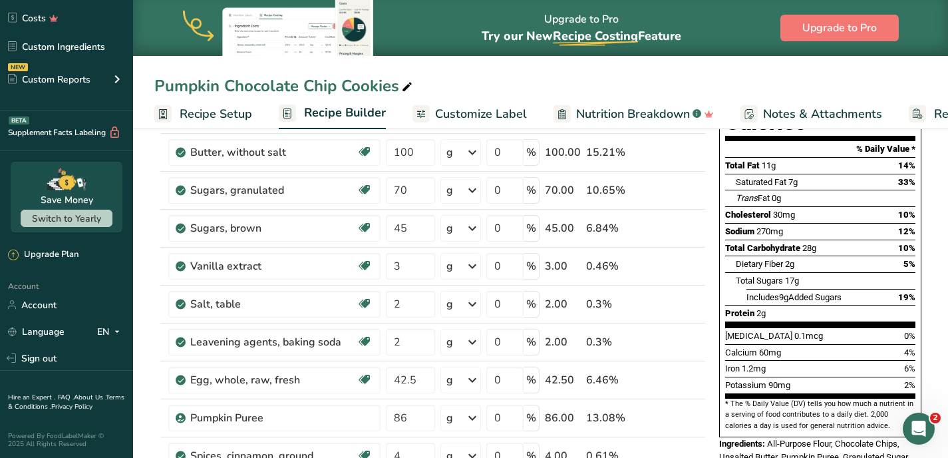
scroll to position [0, 0]
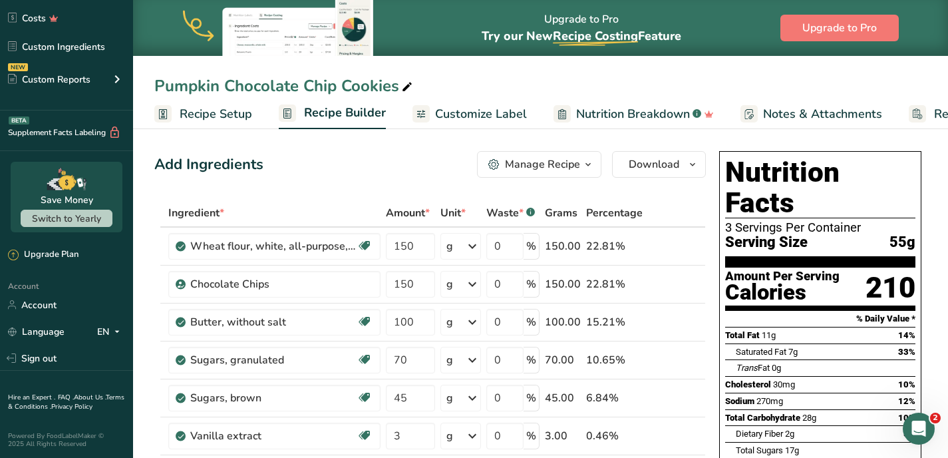
click at [586, 163] on icon "button" at bounding box center [588, 164] width 11 height 17
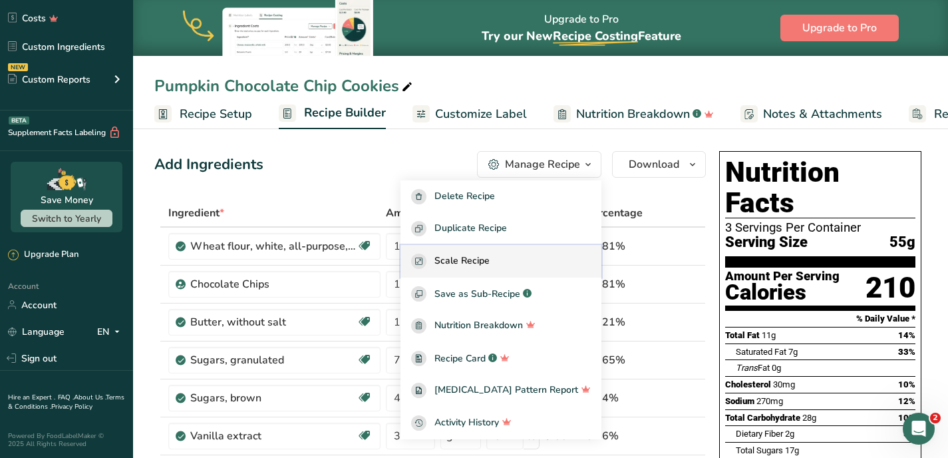
click at [547, 265] on div "Scale Recipe" at bounding box center [501, 261] width 180 height 15
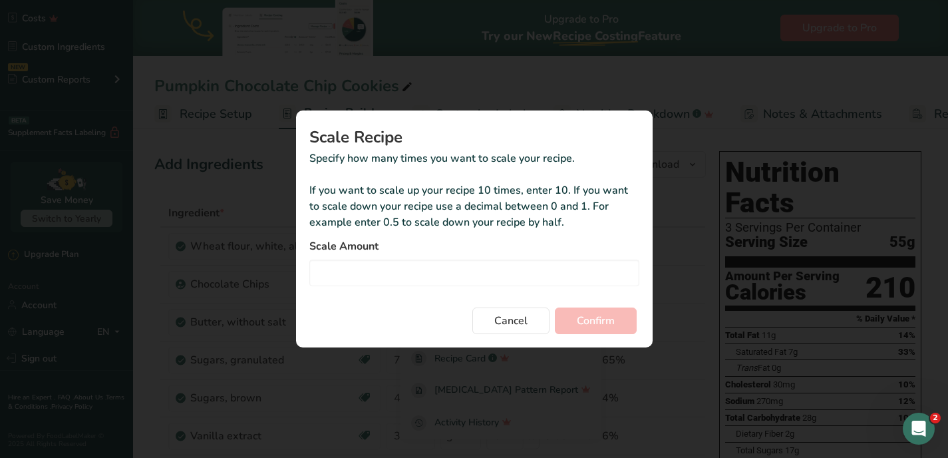
click at [517, 334] on section "Scale Recipe Specify how many times you want to scale your recipe. If you want …" at bounding box center [474, 228] width 357 height 237
click at [517, 323] on span "Cancel" at bounding box center [511, 321] width 33 height 16
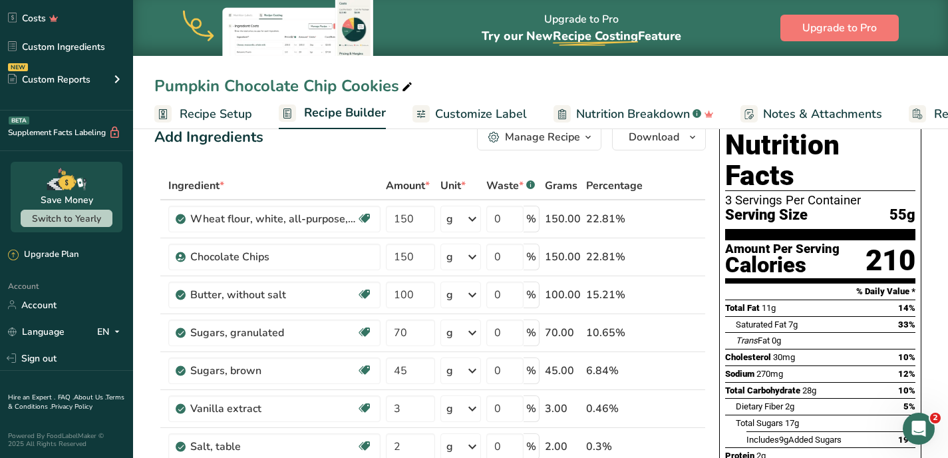
scroll to position [29, 0]
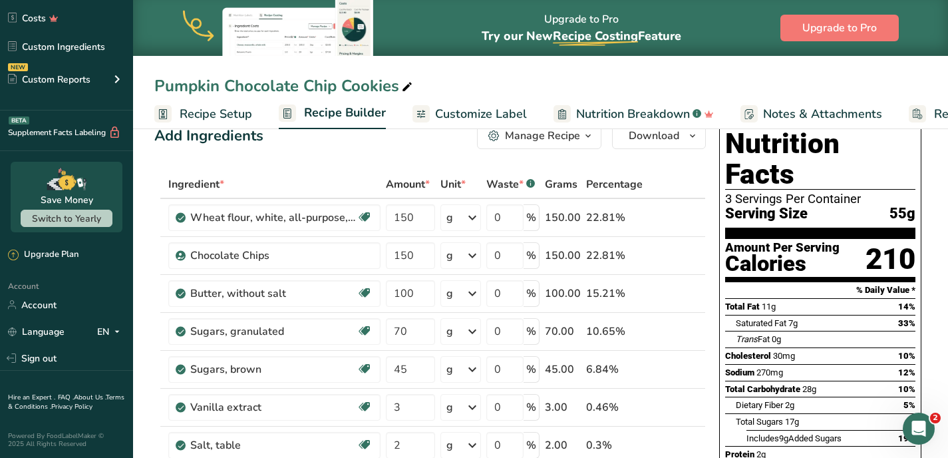
click at [497, 114] on span "Customize Label" at bounding box center [481, 114] width 92 height 18
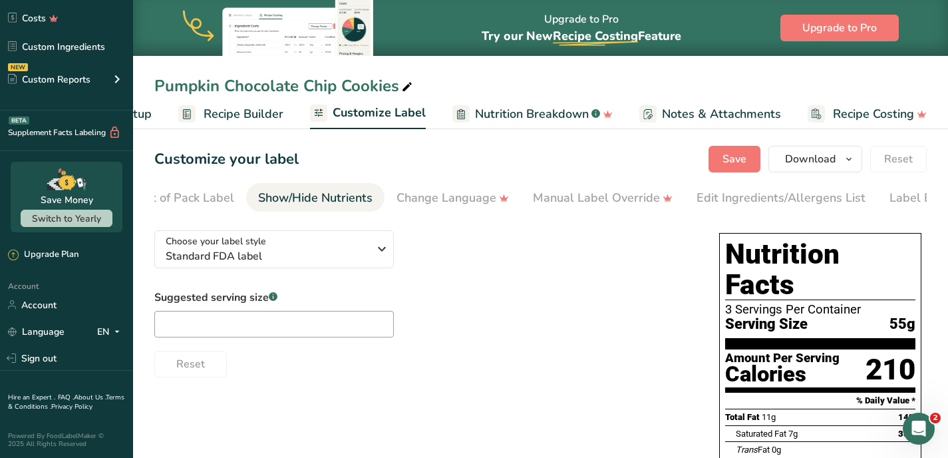
scroll to position [0, 226]
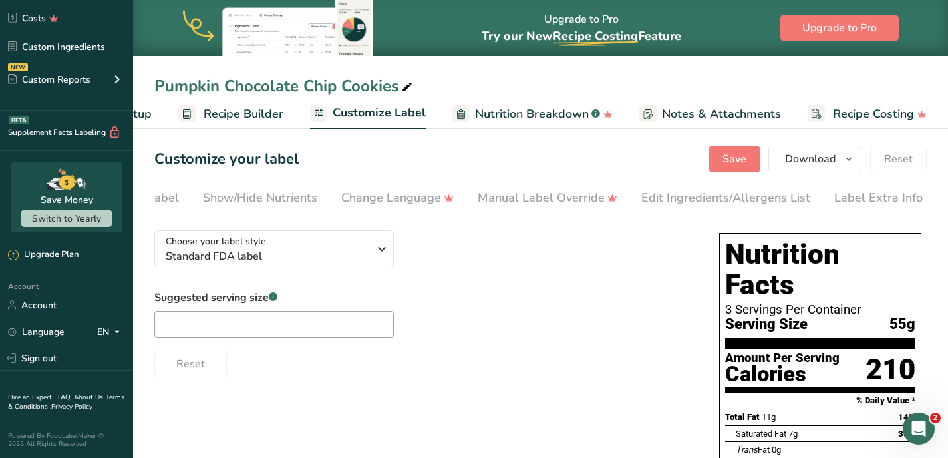
click at [900, 316] on span "55g" at bounding box center [903, 324] width 26 height 17
click at [870, 194] on div "Label Extra Info" at bounding box center [879, 198] width 89 height 18
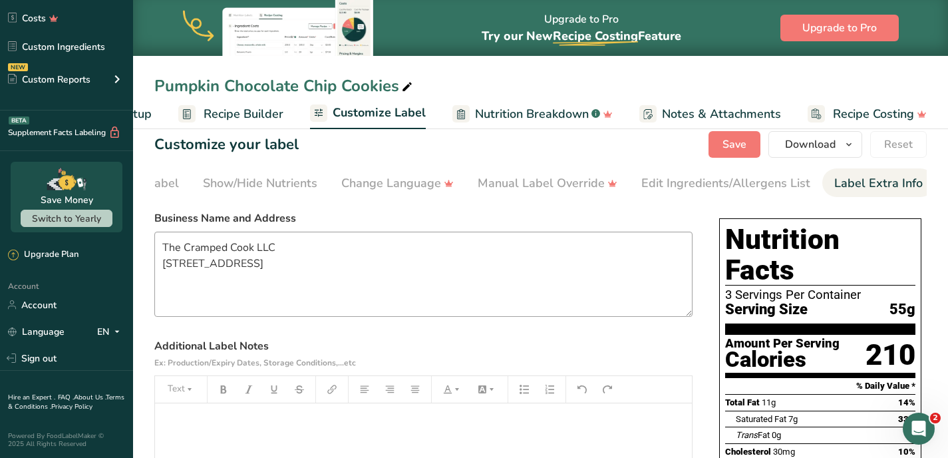
scroll to position [16, 0]
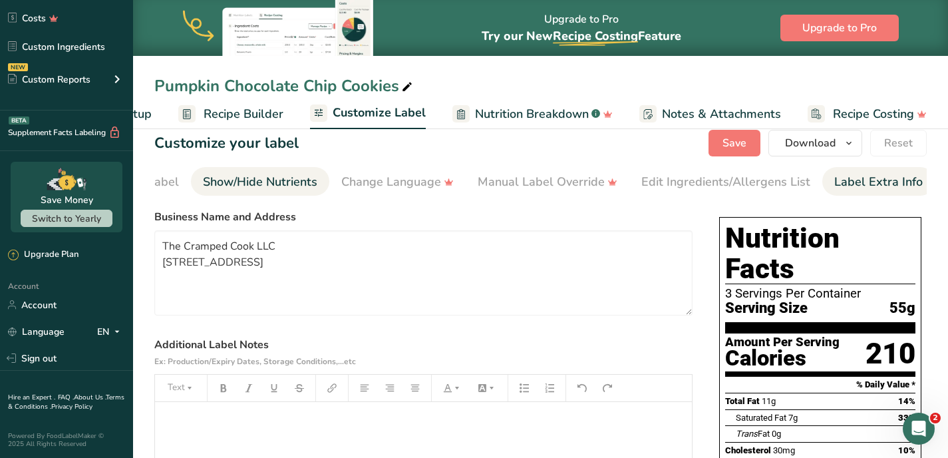
click at [301, 180] on div "Show/Hide Nutrients" at bounding box center [260, 182] width 114 height 18
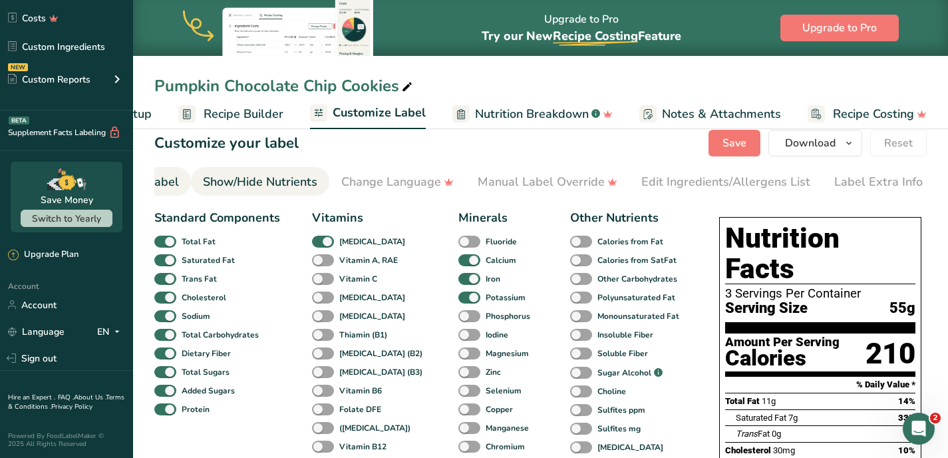
click at [160, 184] on div "Front of Pack Label" at bounding box center [125, 182] width 107 height 18
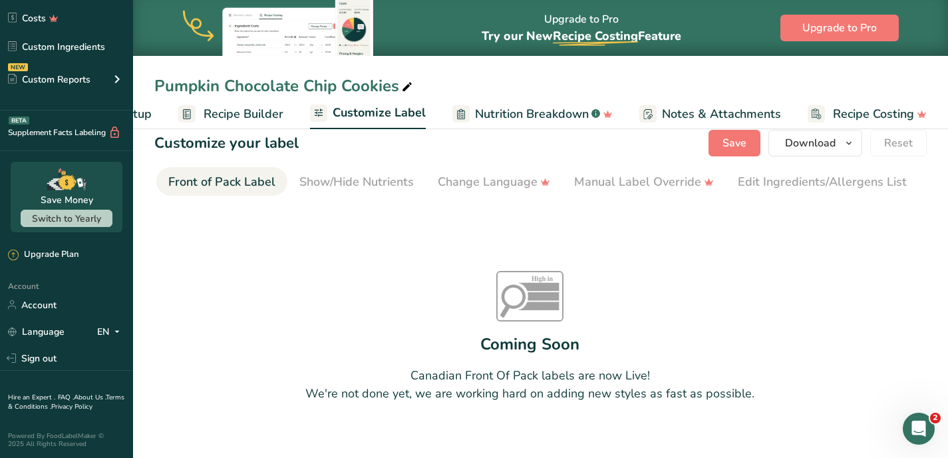
scroll to position [0, 0]
click at [202, 180] on div "Choose Label Style" at bounding box center [219, 182] width 107 height 18
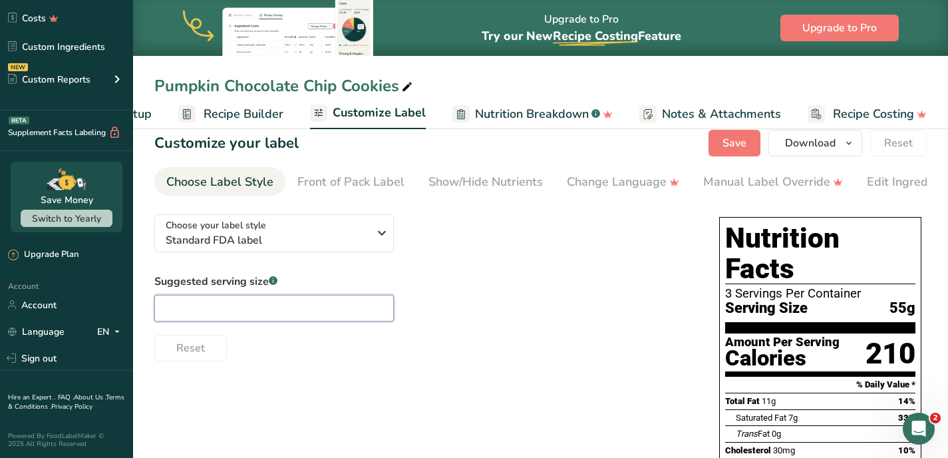
click at [241, 317] on input "text" at bounding box center [274, 308] width 240 height 27
click at [261, 236] on span "Standard FDA label" at bounding box center [267, 240] width 203 height 16
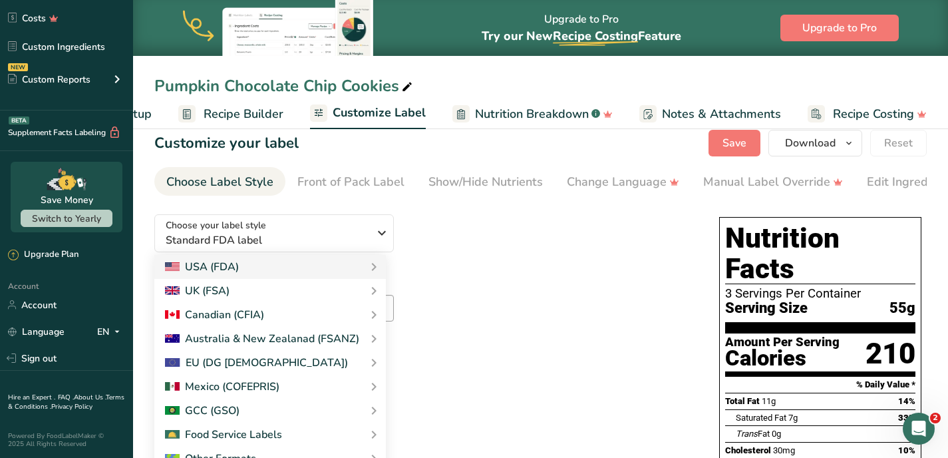
click at [491, 260] on div "Choose your label style Standard FDA label USA (FDA) Standard FDA label Tabular…" at bounding box center [423, 283] width 538 height 158
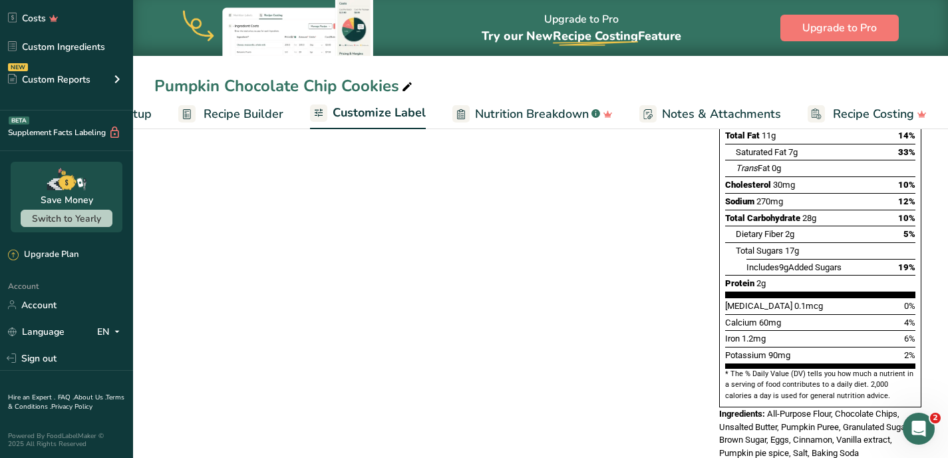
scroll to position [351, 0]
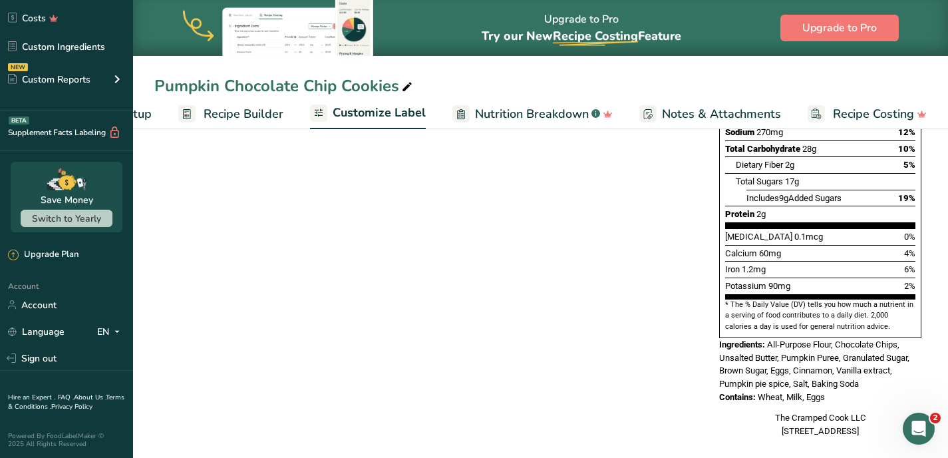
click at [511, 114] on span "Nutrition Breakdown" at bounding box center [532, 114] width 114 height 18
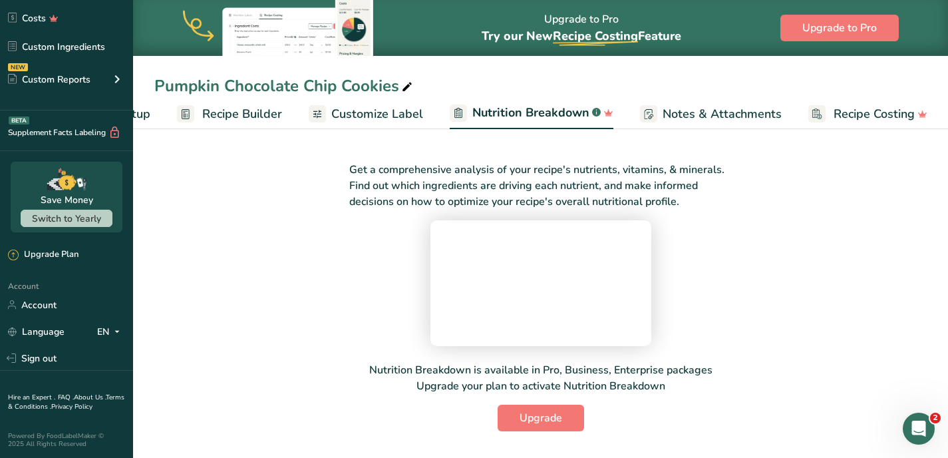
click at [237, 114] on span "Recipe Builder" at bounding box center [242, 114] width 80 height 18
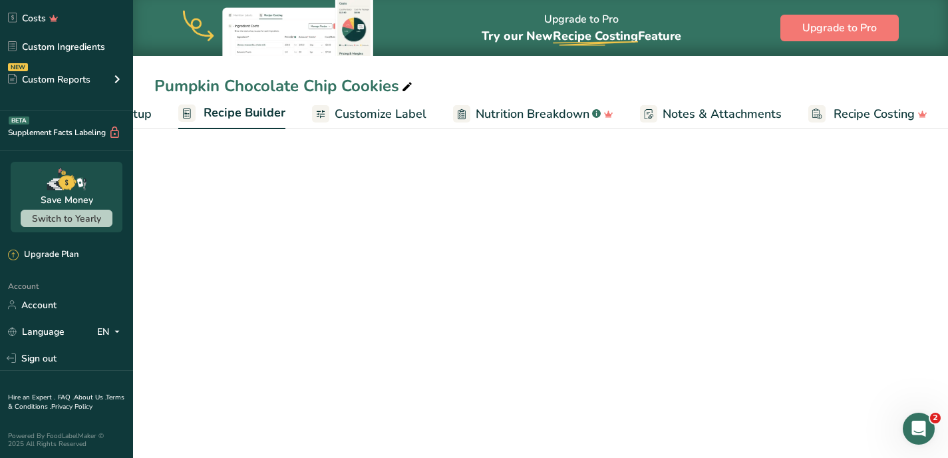
click at [143, 111] on span "Recipe Setup" at bounding box center [115, 114] width 73 height 18
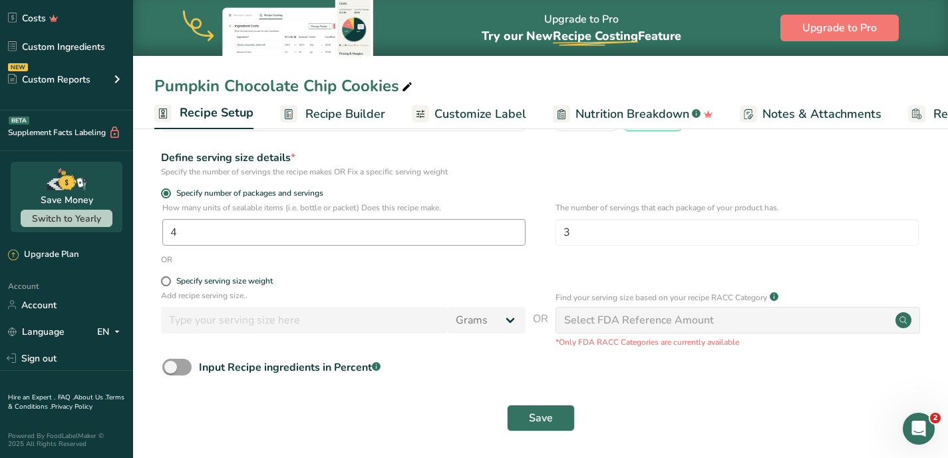
scroll to position [149, 0]
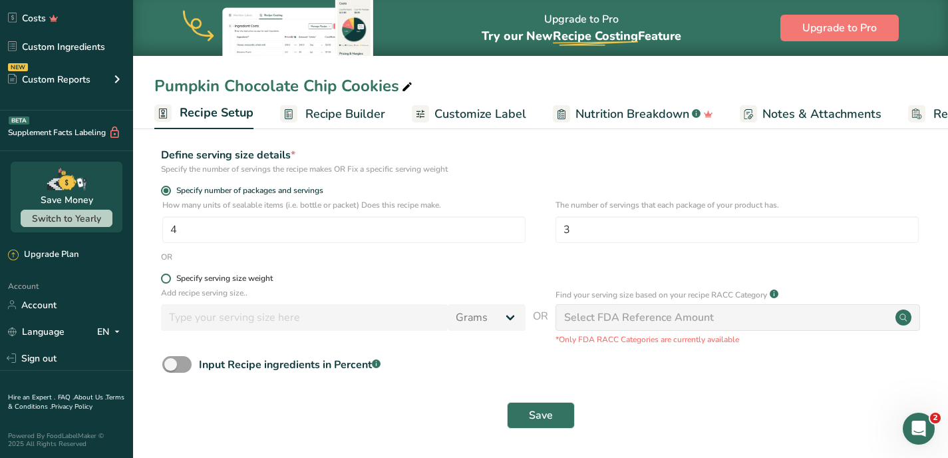
click at [164, 278] on span at bounding box center [166, 279] width 10 height 10
click at [164, 278] on input "Specify serving size weight" at bounding box center [165, 278] width 9 height 9
radio input "true"
radio input "false"
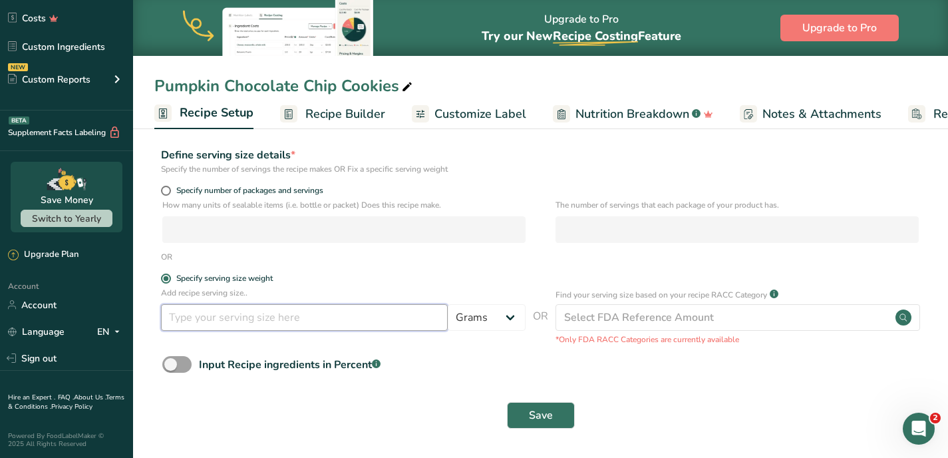
click at [198, 316] on input "number" at bounding box center [304, 317] width 287 height 27
type input "40"
click at [531, 409] on span "Save" at bounding box center [541, 415] width 24 height 16
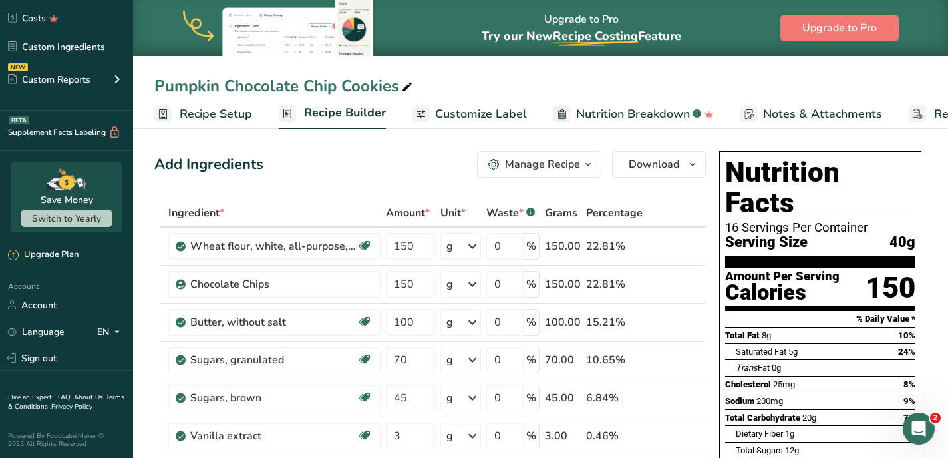
click at [565, 162] on div "Manage Recipe" at bounding box center [542, 164] width 75 height 16
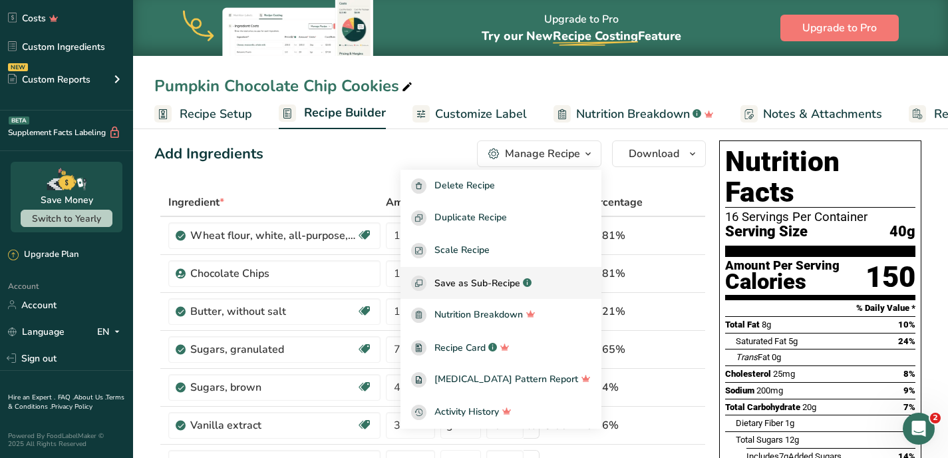
scroll to position [9, 0]
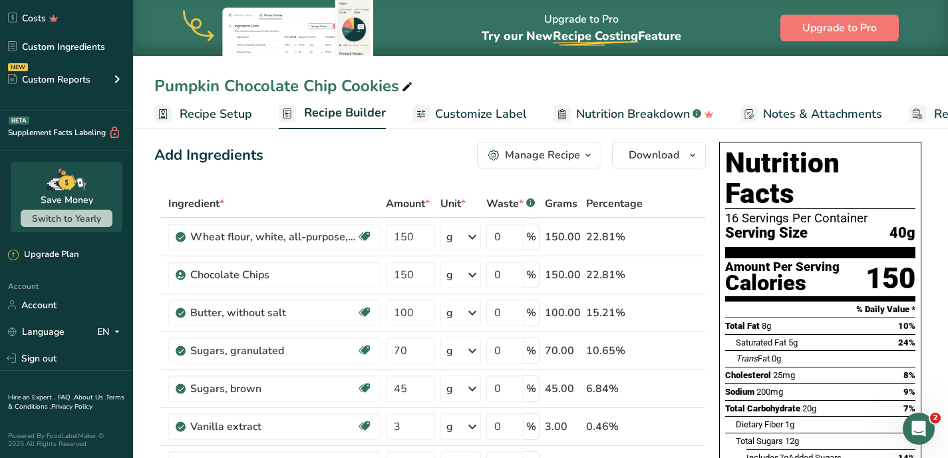
click at [491, 116] on span "Customize Label" at bounding box center [481, 114] width 92 height 18
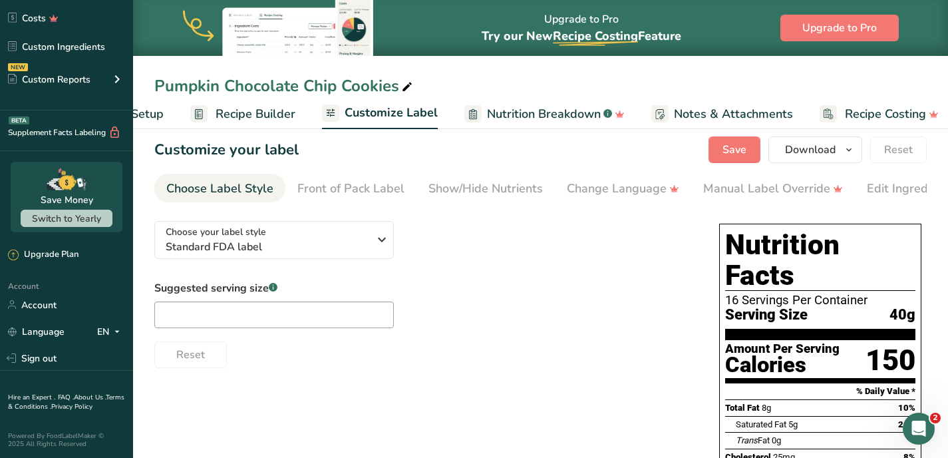
scroll to position [0, 101]
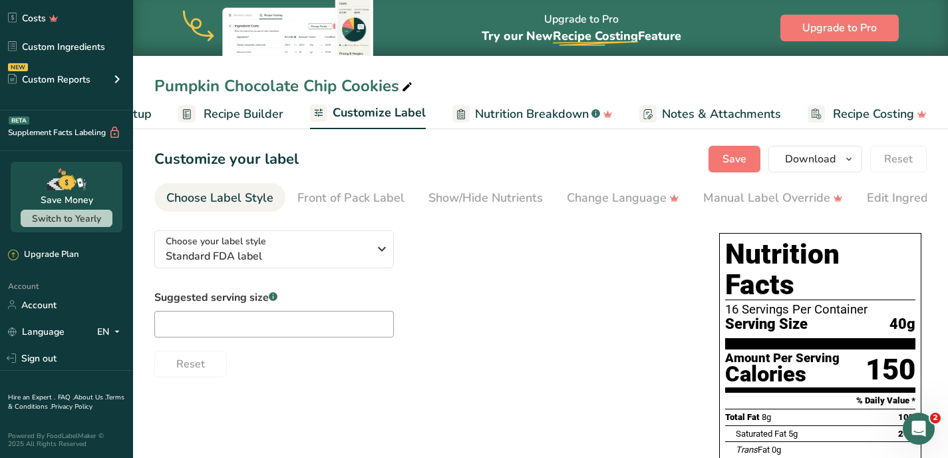
click at [692, 118] on span "Notes & Attachments" at bounding box center [721, 114] width 119 height 18
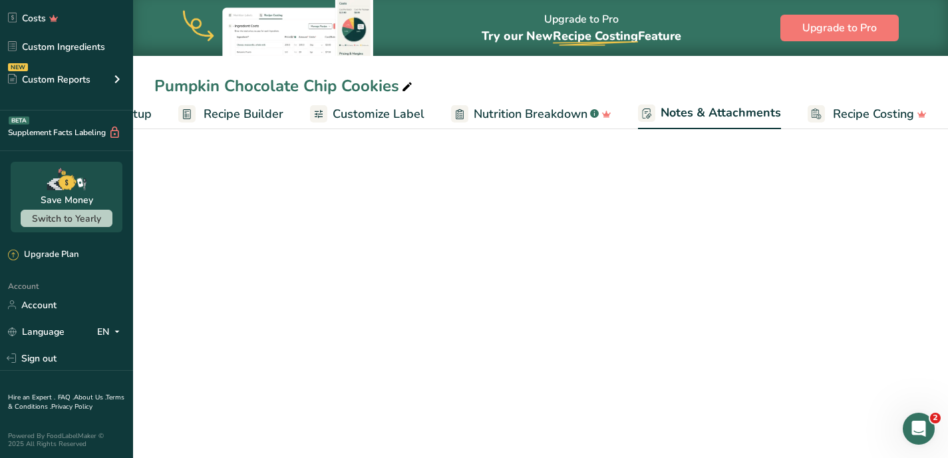
scroll to position [0, 101]
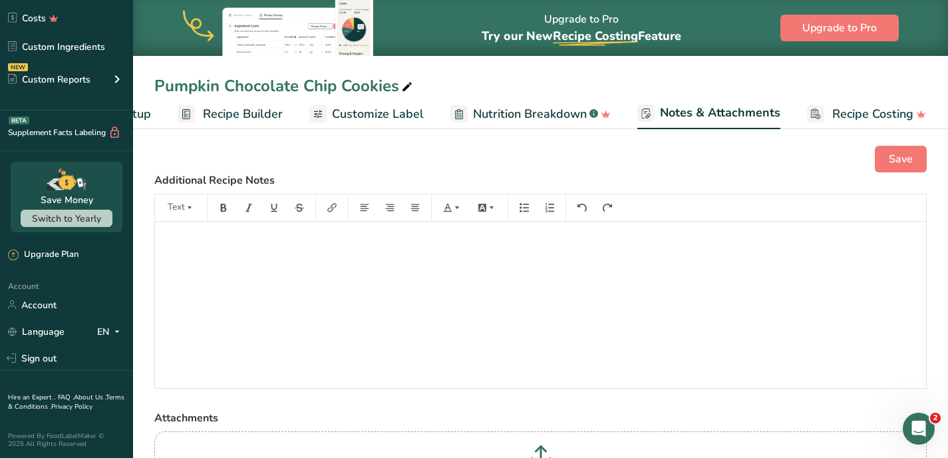
click at [146, 109] on span "Recipe Setup" at bounding box center [115, 114] width 73 height 18
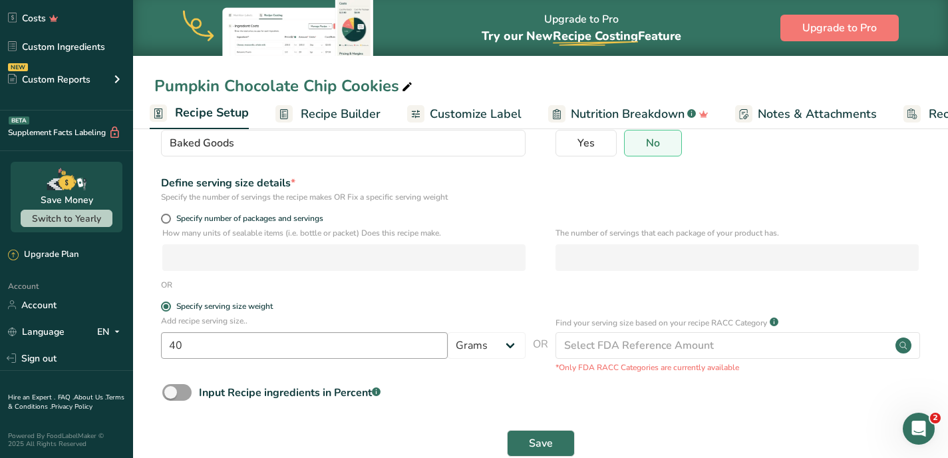
scroll to position [116, 0]
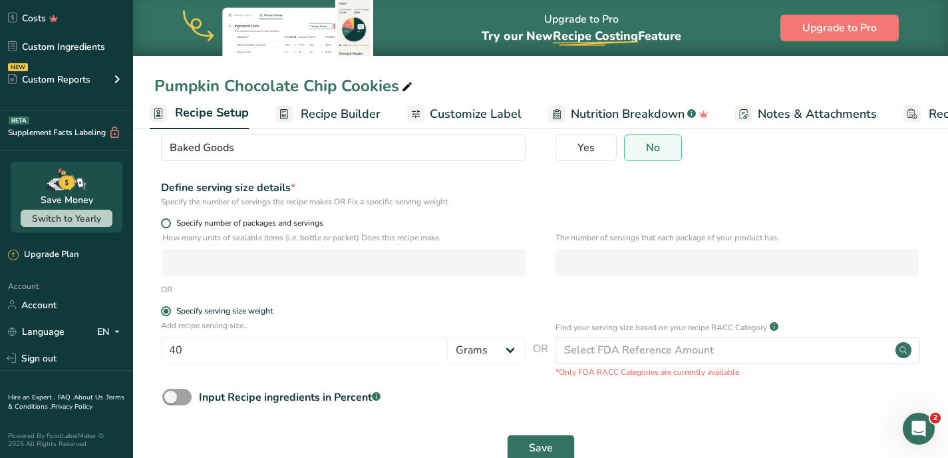
click at [162, 225] on span at bounding box center [166, 223] width 10 height 10
click at [162, 225] on input "Specify number of packages and servings" at bounding box center [165, 223] width 9 height 9
radio input "true"
radio input "false"
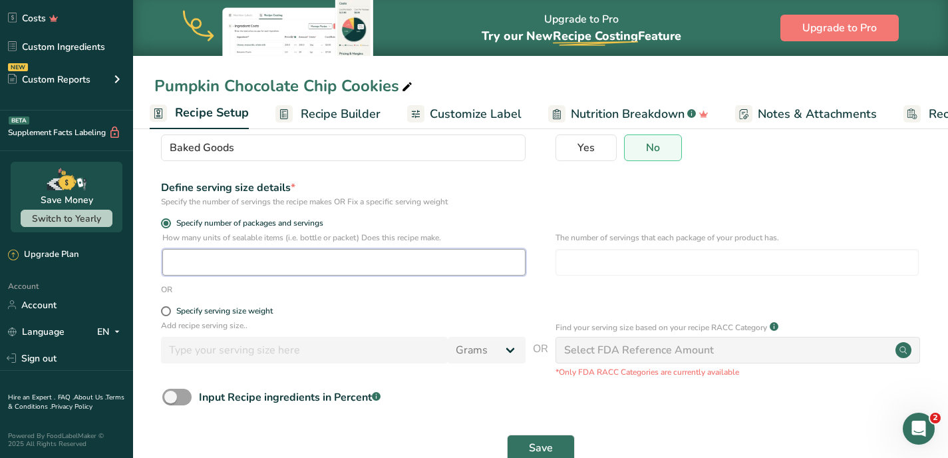
click at [200, 258] on input "number" at bounding box center [343, 262] width 363 height 27
click at [349, 116] on span "Recipe Builder" at bounding box center [341, 114] width 80 height 18
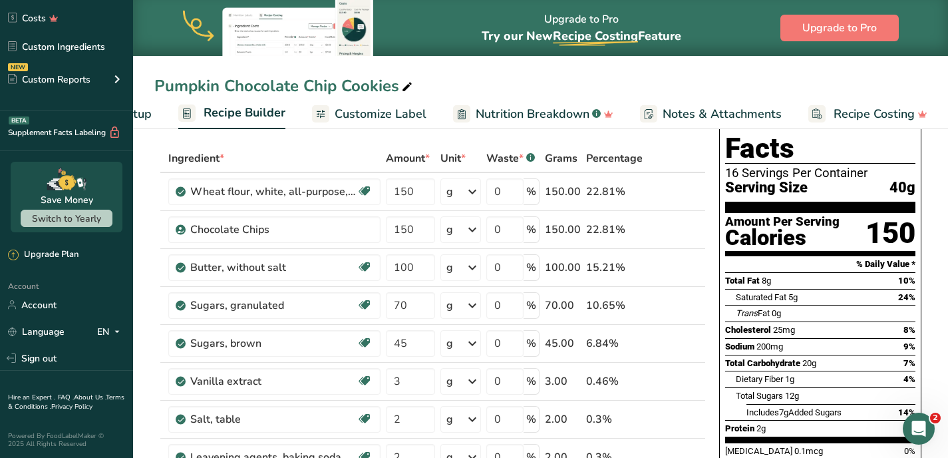
scroll to position [58, 0]
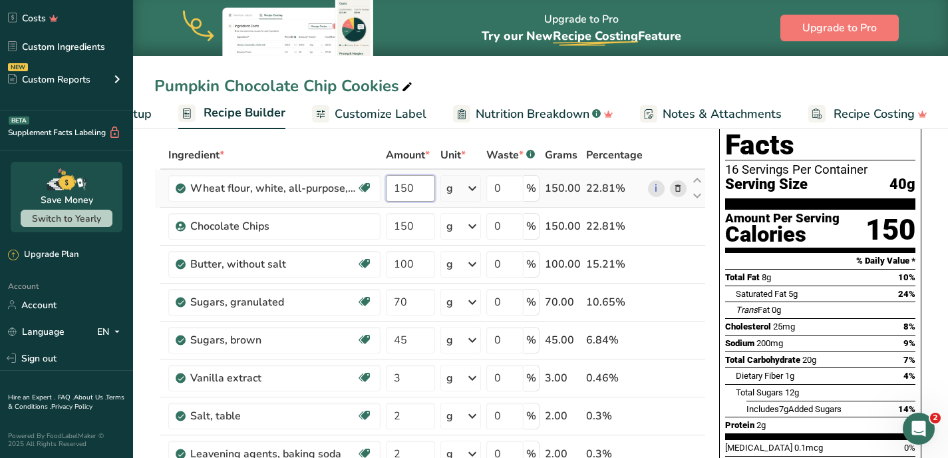
drag, startPoint x: 421, startPoint y: 192, endPoint x: 393, endPoint y: 192, distance: 28.0
click at [393, 192] on input "150" at bounding box center [410, 188] width 49 height 27
type input "112.5"
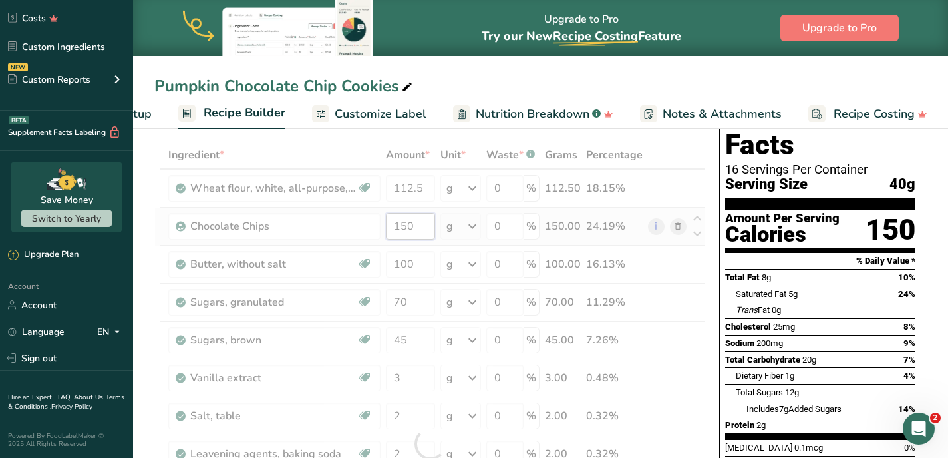
click at [426, 224] on div "Ingredient * Amount * Unit * Waste * .a-a{fill:#347362;}.b-a{fill:#fff;} Grams …" at bounding box center [430, 443] width 552 height 605
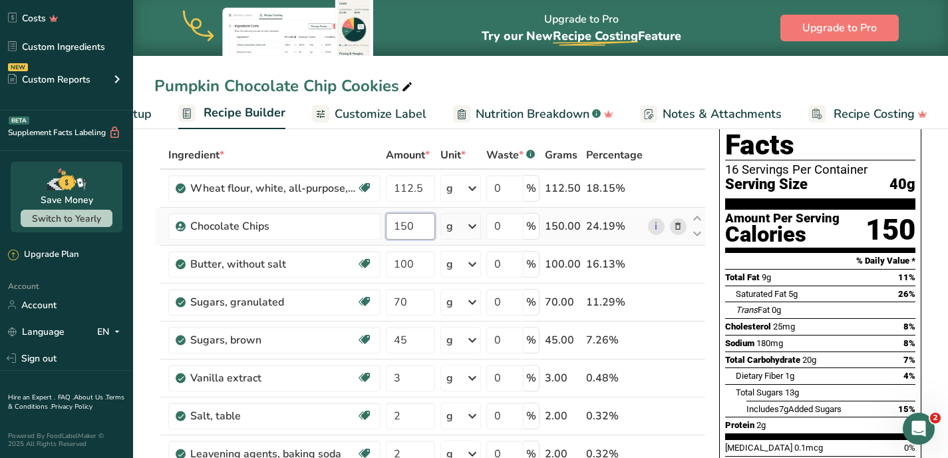
drag, startPoint x: 423, startPoint y: 225, endPoint x: 401, endPoint y: 225, distance: 22.0
click at [401, 225] on input "150" at bounding box center [410, 226] width 49 height 27
type input "112.5"
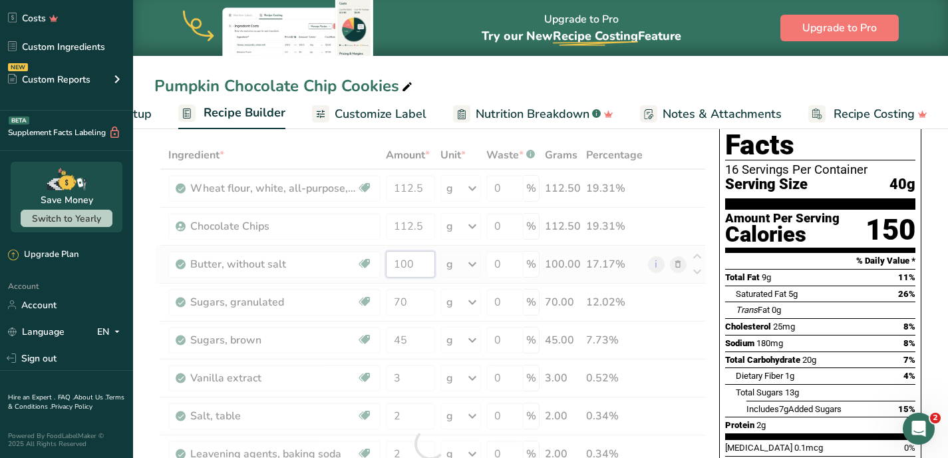
click at [417, 265] on div "Ingredient * Amount * Unit * Waste * .a-a{fill:#347362;}.b-a{fill:#fff;} Grams …" at bounding box center [430, 443] width 552 height 605
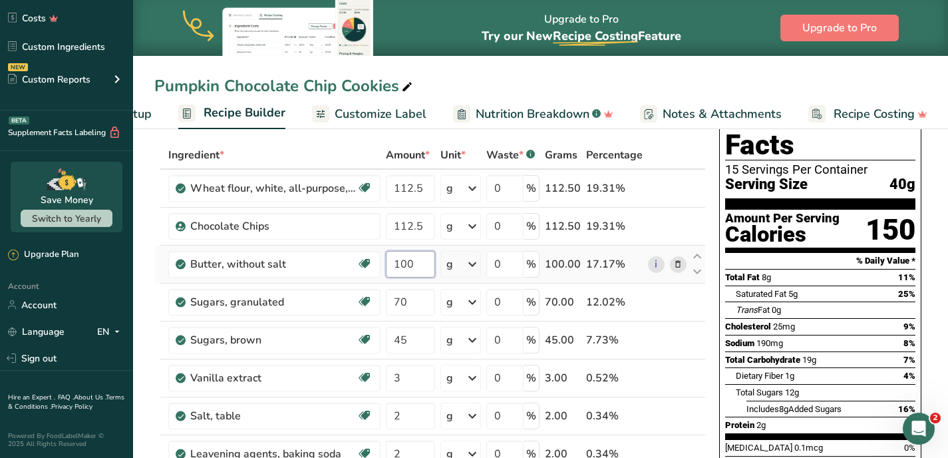
drag, startPoint x: 416, startPoint y: 270, endPoint x: 392, endPoint y: 269, distance: 24.0
click at [392, 269] on input "100" at bounding box center [410, 264] width 49 height 27
type input "75"
click at [407, 303] on div "Ingredient * Amount * Unit * Waste * .a-a{fill:#347362;}.b-a{fill:#fff;} Grams …" at bounding box center [430, 443] width 552 height 605
drag, startPoint x: 407, startPoint y: 302, endPoint x: 393, endPoint y: 302, distance: 14.0
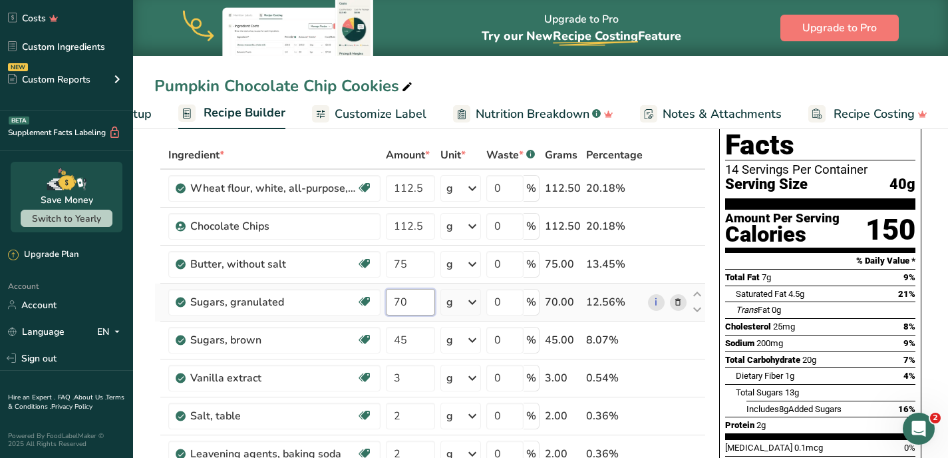
click at [393, 302] on input "70" at bounding box center [410, 302] width 49 height 27
type input "52.5"
click at [415, 343] on div "Ingredient * Amount * Unit * Waste * .a-a{fill:#347362;}.b-a{fill:#fff;} Grams …" at bounding box center [430, 443] width 552 height 605
drag, startPoint x: 414, startPoint y: 346, endPoint x: 389, endPoint y: 345, distance: 25.3
click at [389, 345] on input "45" at bounding box center [410, 340] width 49 height 27
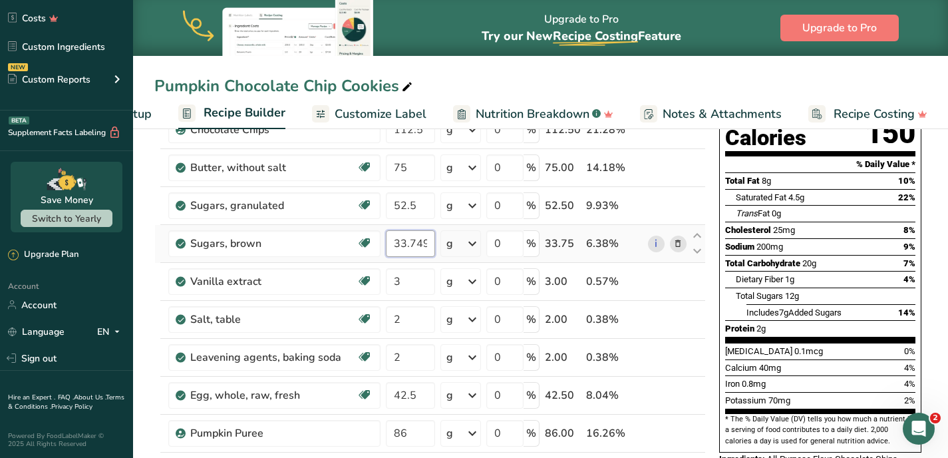
scroll to position [156, 0]
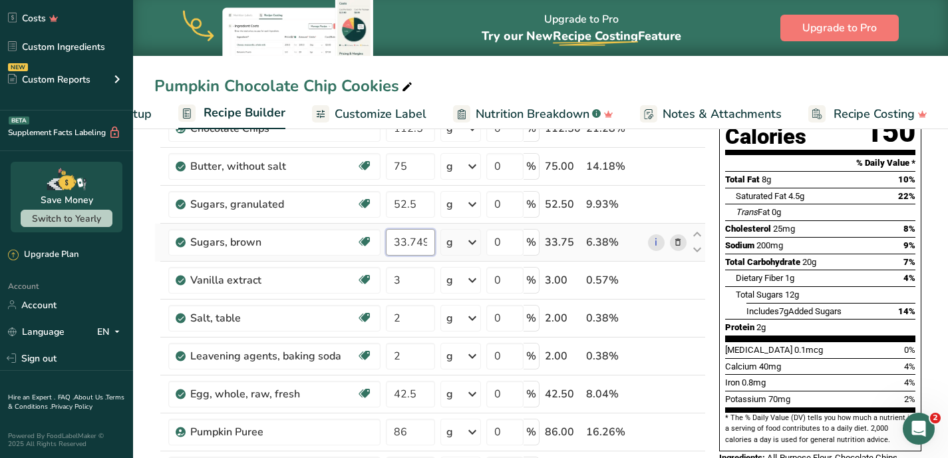
click at [427, 240] on input "33.749997" at bounding box center [410, 242] width 49 height 27
type input "33.74997"
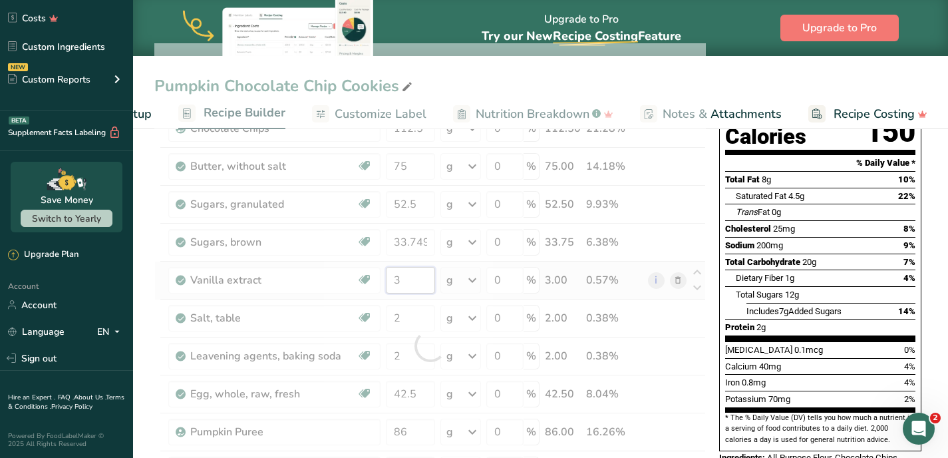
click at [416, 277] on div "Ingredient * Amount * Unit * Waste * .a-a{fill:#347362;}.b-a{fill:#fff;} Grams …" at bounding box center [430, 345] width 552 height 605
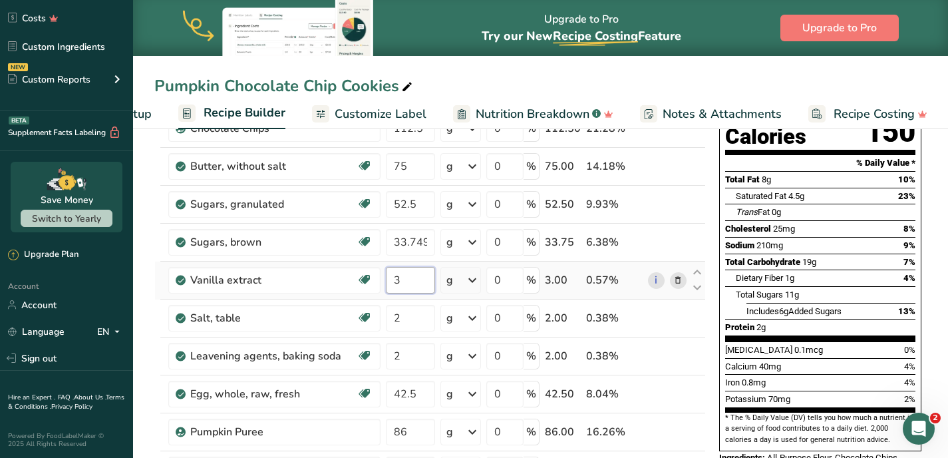
click at [409, 281] on input "3" at bounding box center [410, 280] width 49 height 27
type input "2.25"
click at [407, 316] on div "Ingredient * Amount * Unit * Waste * .a-a{fill:#347362;}.b-a{fill:#fff;} Grams …" at bounding box center [430, 345] width 552 height 605
drag, startPoint x: 405, startPoint y: 321, endPoint x: 392, endPoint y: 321, distance: 12.6
click at [392, 321] on input "2" at bounding box center [410, 318] width 49 height 27
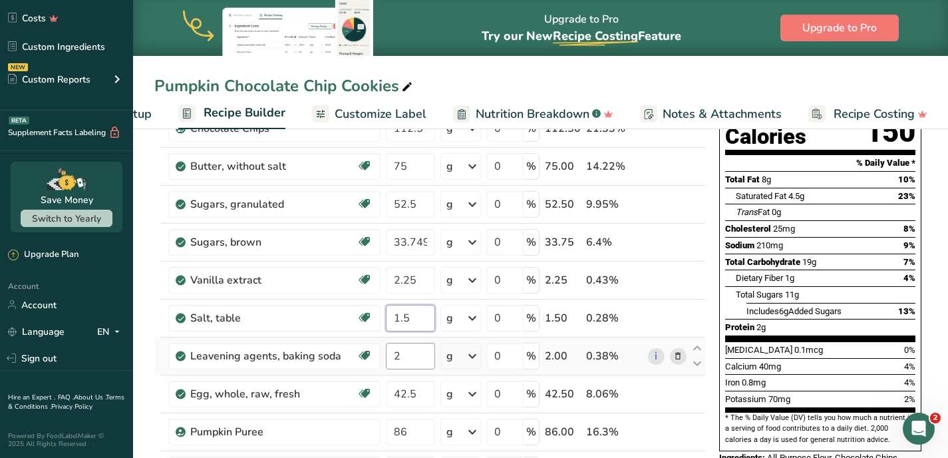
type input "1.5"
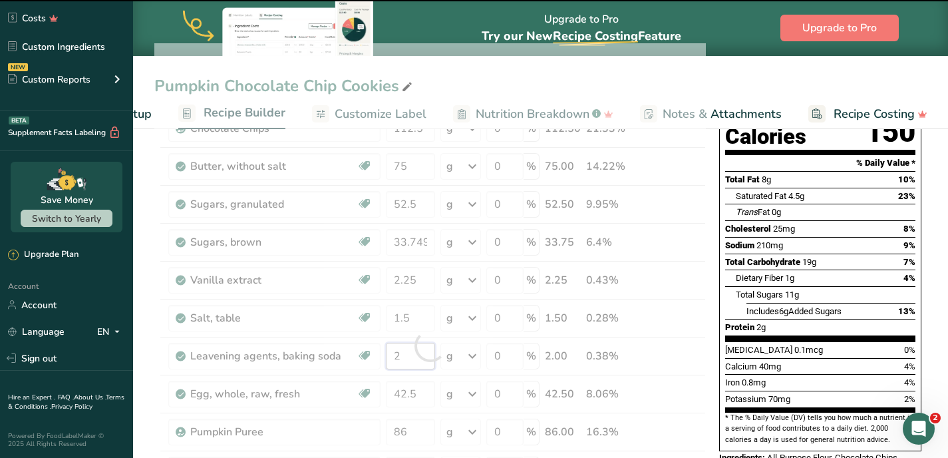
drag, startPoint x: 404, startPoint y: 352, endPoint x: 392, endPoint y: 352, distance: 12.0
click at [392, 352] on div "Ingredient * Amount * Unit * Waste * .a-a{fill:#347362;}.b-a{fill:#fff;} Grams …" at bounding box center [430, 345] width 552 height 605
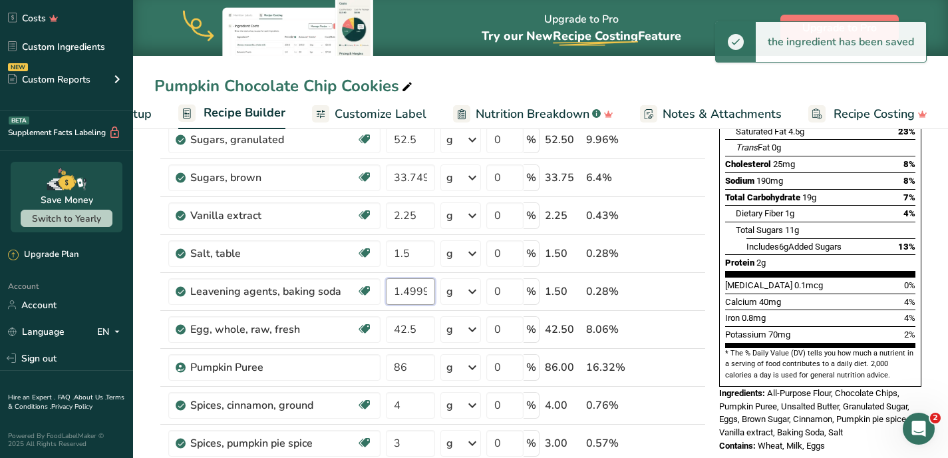
scroll to position [226, 0]
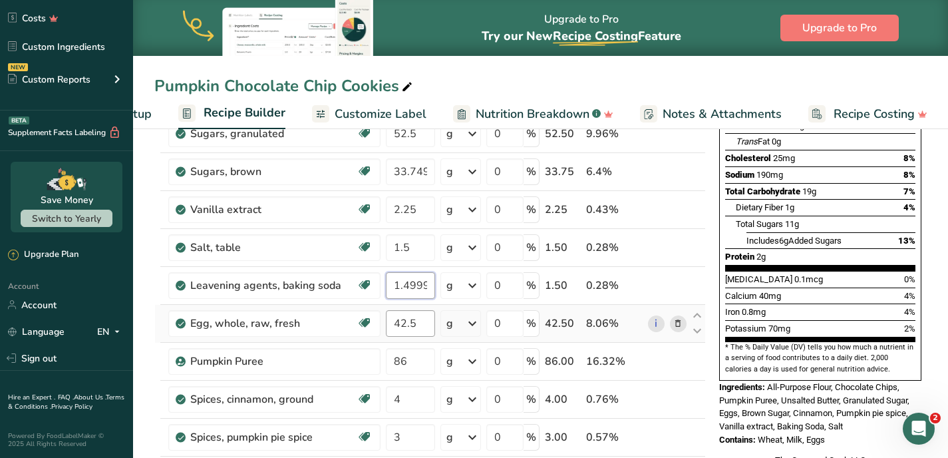
type input "1.499997"
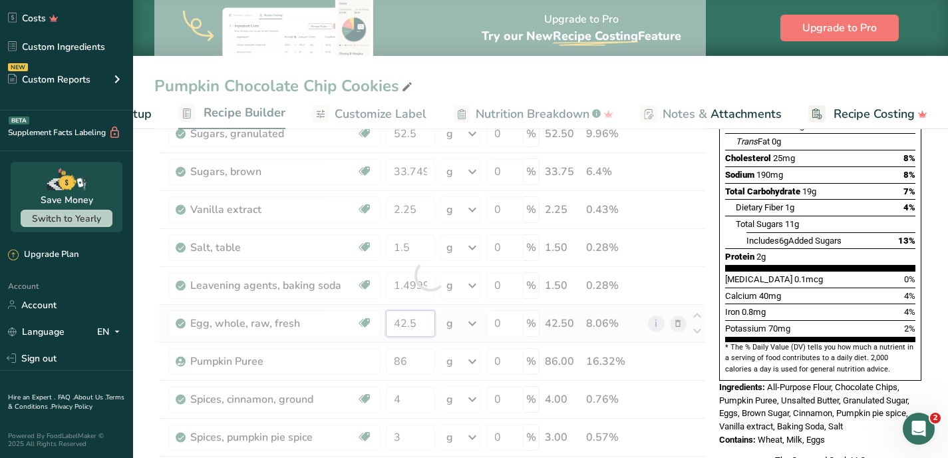
click at [421, 325] on div "Ingredient * Amount * Unit * Waste * .a-a{fill:#347362;}.b-a{fill:#fff;} Grams …" at bounding box center [430, 275] width 552 height 605
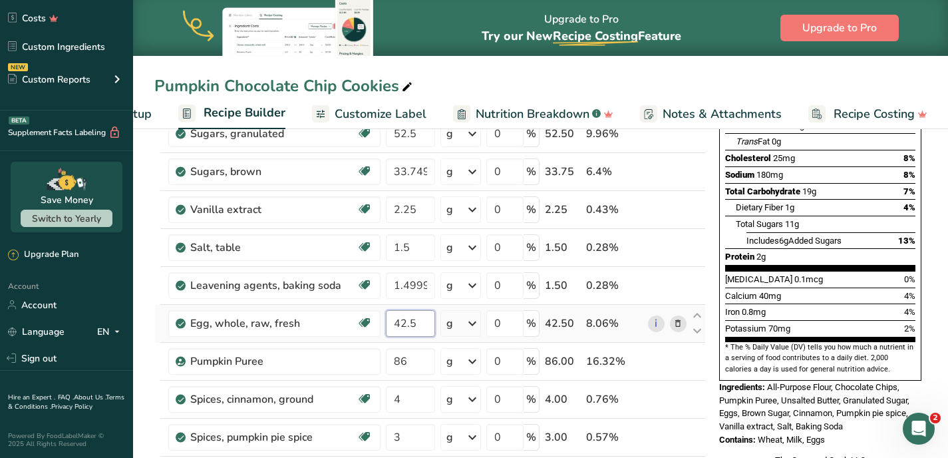
drag, startPoint x: 421, startPoint y: 319, endPoint x: 392, endPoint y: 320, distance: 28.7
click at [392, 320] on input "42.5" at bounding box center [410, 323] width 49 height 27
type input "31.875"
click at [415, 361] on div "Ingredient * Amount * Unit * Waste * .a-a{fill:#347362;}.b-a{fill:#fff;} Grams …" at bounding box center [430, 275] width 552 height 605
type input "8"
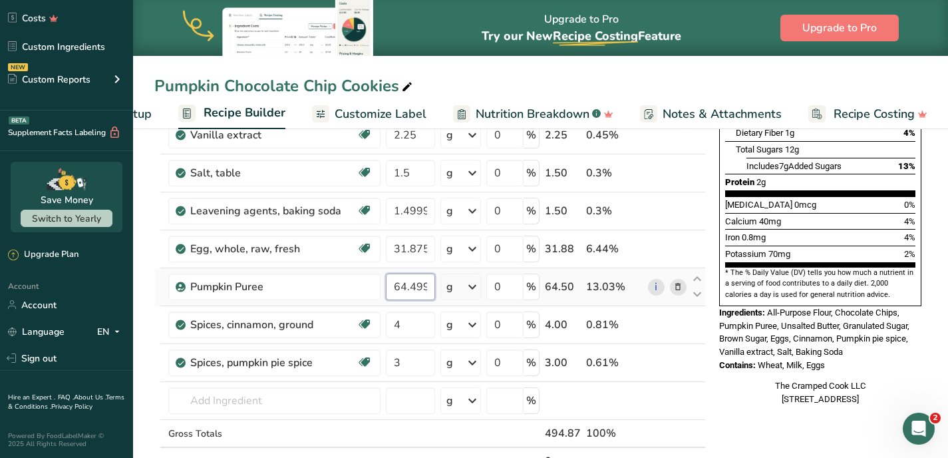
scroll to position [307, 0]
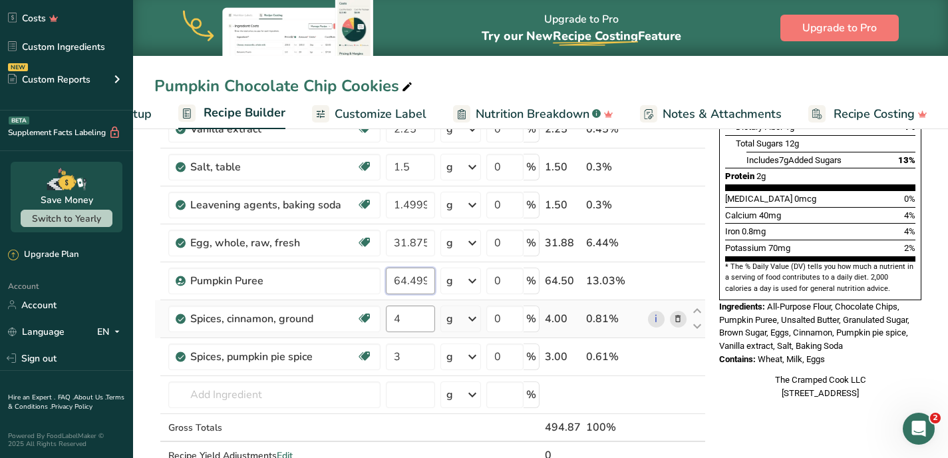
type input "64.499997"
click at [416, 307] on div "Ingredient * Amount * Unit * Waste * .a-a{fill:#347362;}.b-a{fill:#fff;} Grams …" at bounding box center [430, 194] width 552 height 605
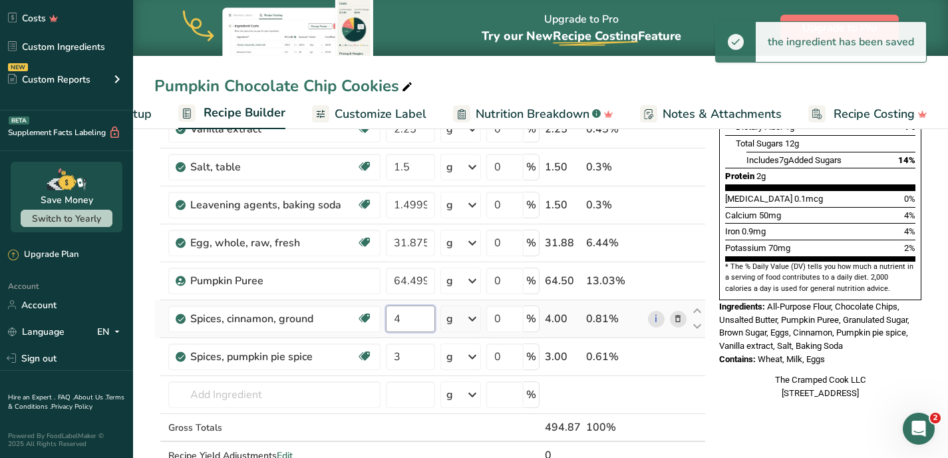
click at [408, 318] on input "4" at bounding box center [410, 319] width 49 height 27
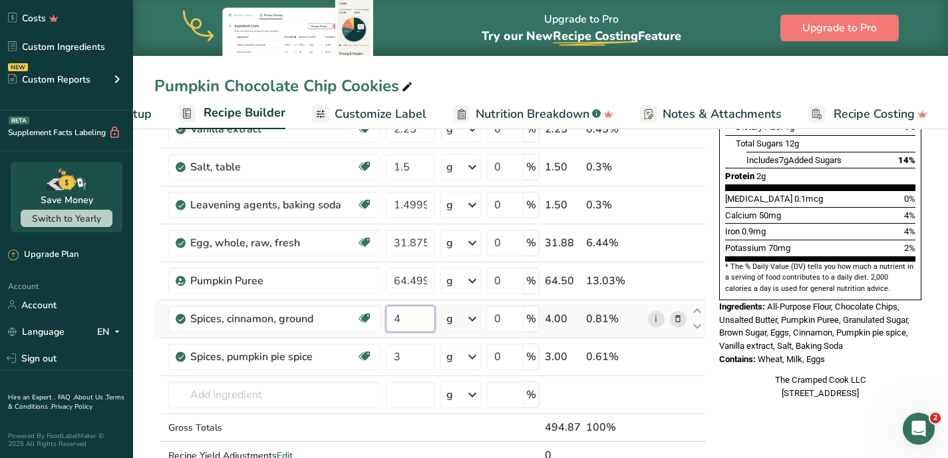
drag, startPoint x: 408, startPoint y: 318, endPoint x: 390, endPoint y: 317, distance: 18.0
click at [390, 317] on input "4" at bounding box center [410, 319] width 49 height 27
type input "3"
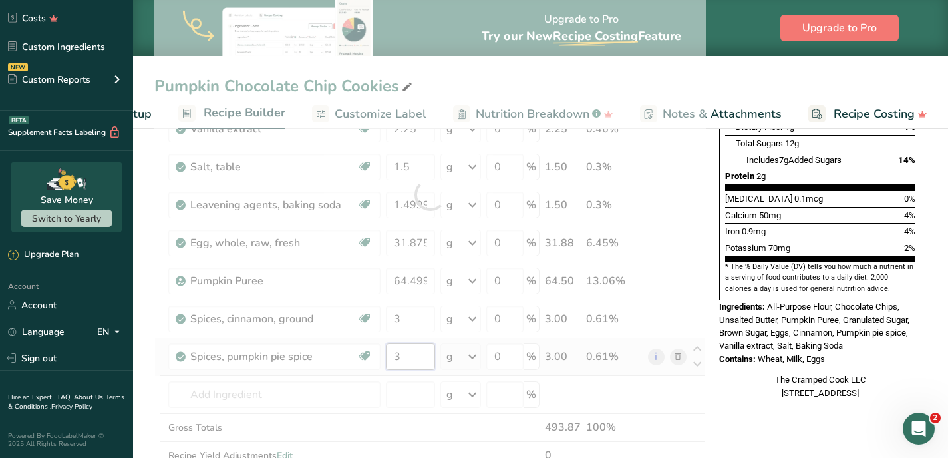
click at [411, 355] on div "Ingredient * Amount * Unit * Waste * .a-a{fill:#347362;}.b-a{fill:#fff;} Grams …" at bounding box center [430, 194] width 552 height 605
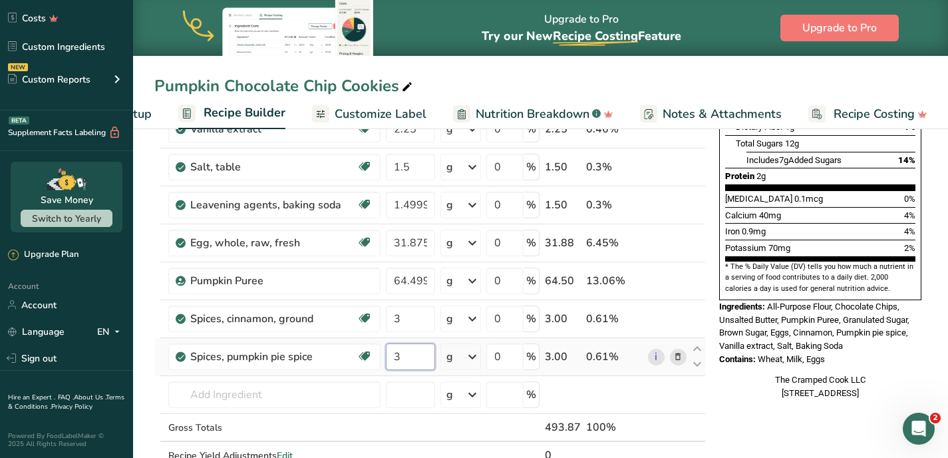
drag, startPoint x: 411, startPoint y: 355, endPoint x: 385, endPoint y: 355, distance: 26.0
click at [386, 355] on input "3" at bounding box center [410, 356] width 49 height 27
type input "2.25"
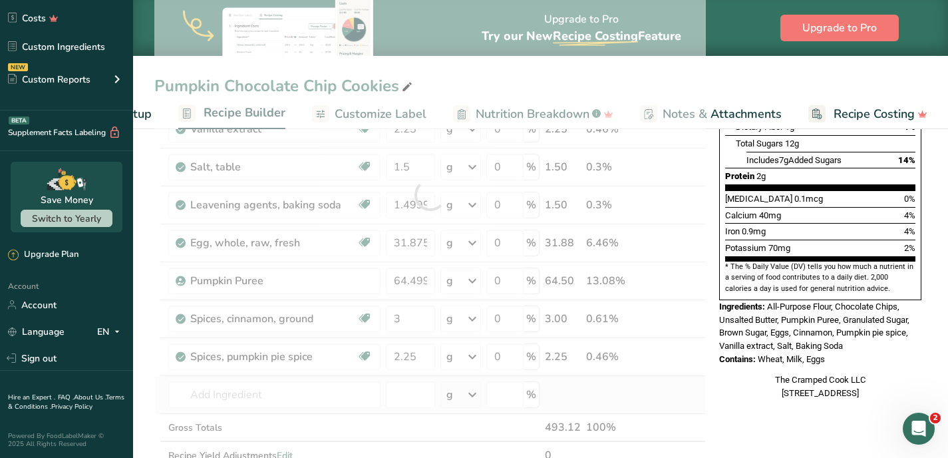
click at [688, 396] on div "Ingredient * Amount * Unit * Waste * .a-a{fill:#347362;}.b-a{fill:#fff;} Grams …" at bounding box center [430, 194] width 552 height 605
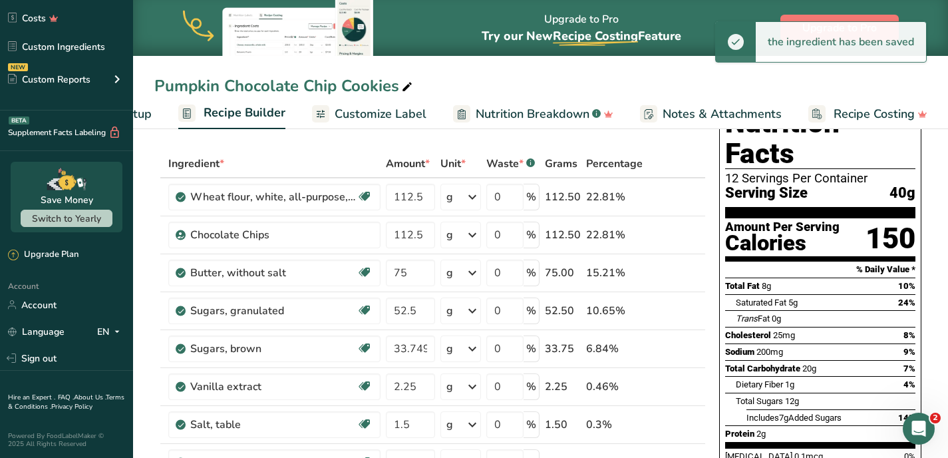
scroll to position [0, 0]
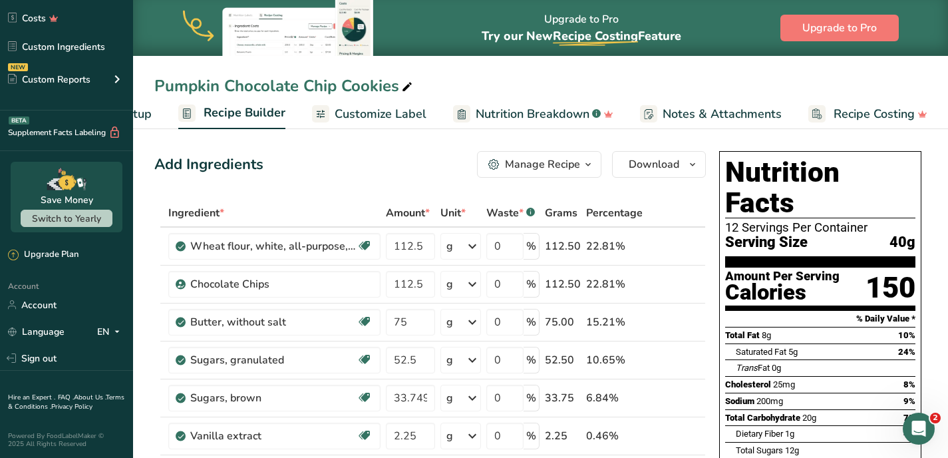
click at [148, 117] on span "Recipe Setup" at bounding box center [115, 114] width 73 height 18
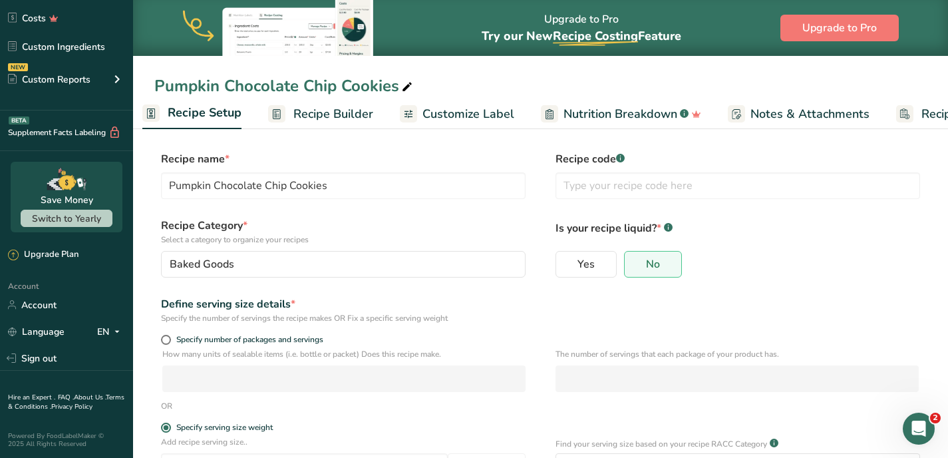
scroll to position [0, 5]
click at [164, 338] on span at bounding box center [166, 340] width 10 height 10
click at [164, 338] on input "Specify number of packages and servings" at bounding box center [165, 339] width 9 height 9
radio input "true"
radio input "false"
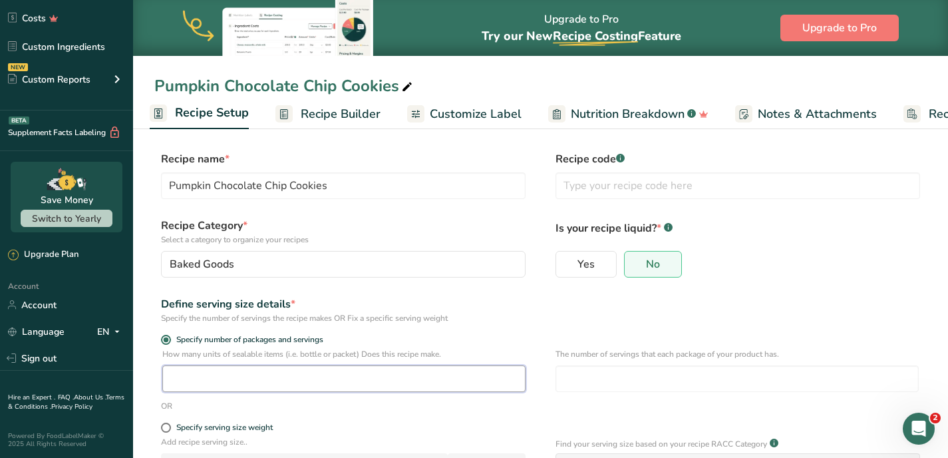
click at [186, 374] on input "number" at bounding box center [343, 378] width 363 height 27
type input "4"
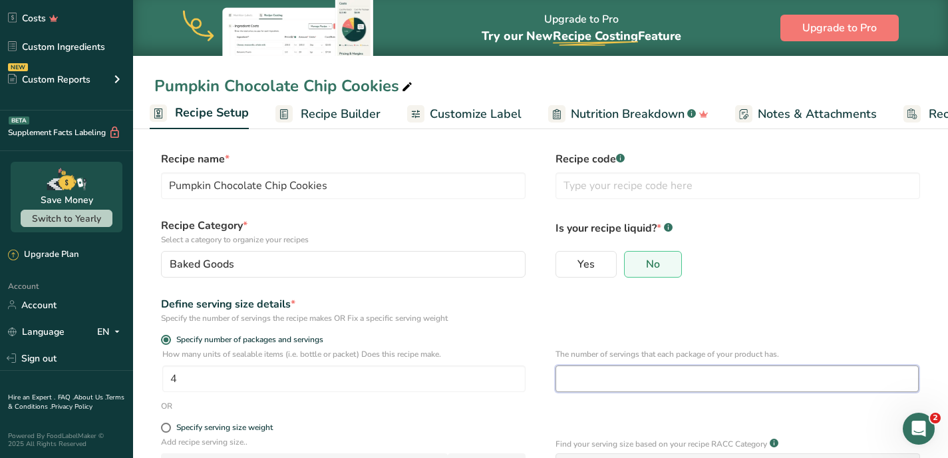
click at [584, 375] on input "number" at bounding box center [737, 378] width 363 height 27
type input "3"
click at [591, 317] on div "Define serving size details * Specify the number of servings the recipe makes O…" at bounding box center [540, 310] width 773 height 28
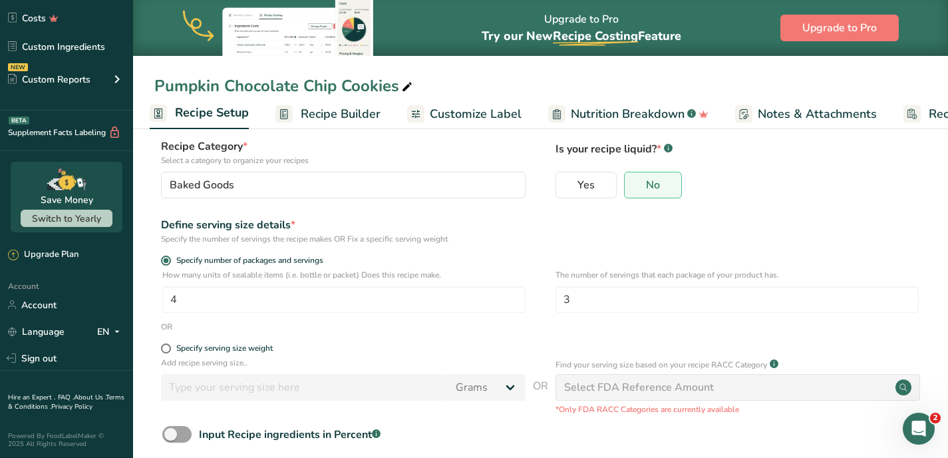
scroll to position [83, 0]
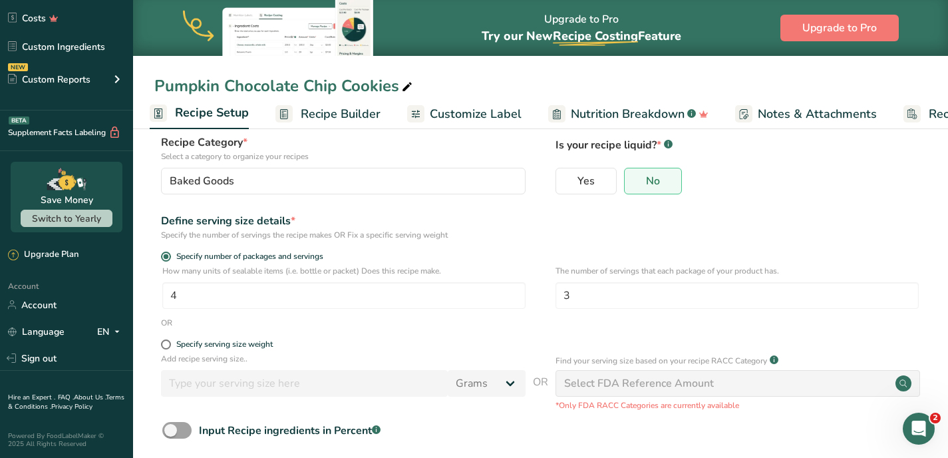
click at [355, 110] on span "Recipe Builder" at bounding box center [341, 114] width 80 height 18
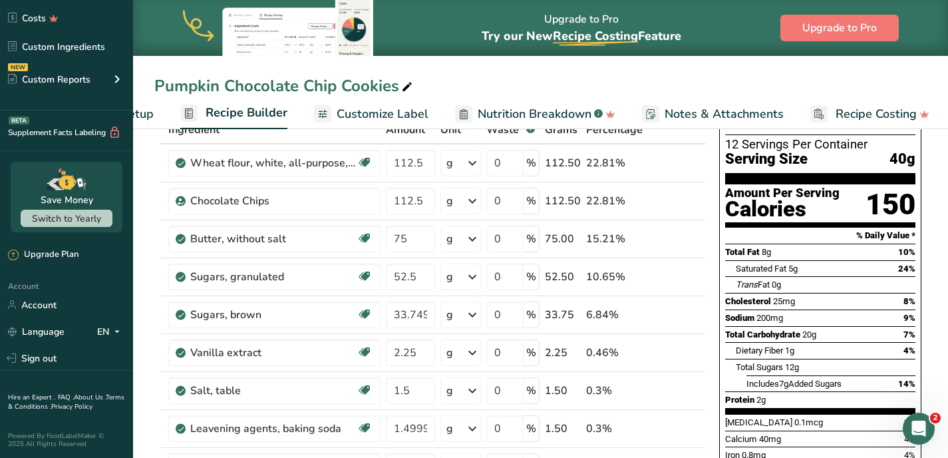
scroll to position [0, 101]
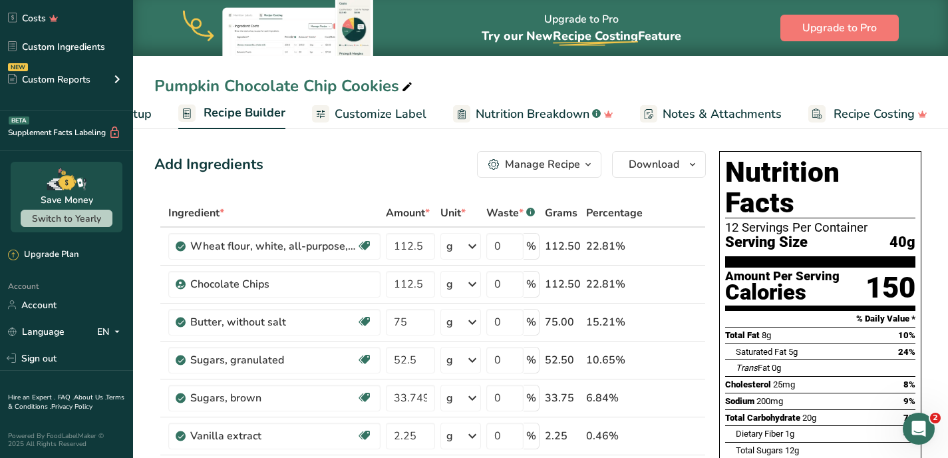
click at [148, 117] on span "Recipe Setup" at bounding box center [115, 114] width 73 height 18
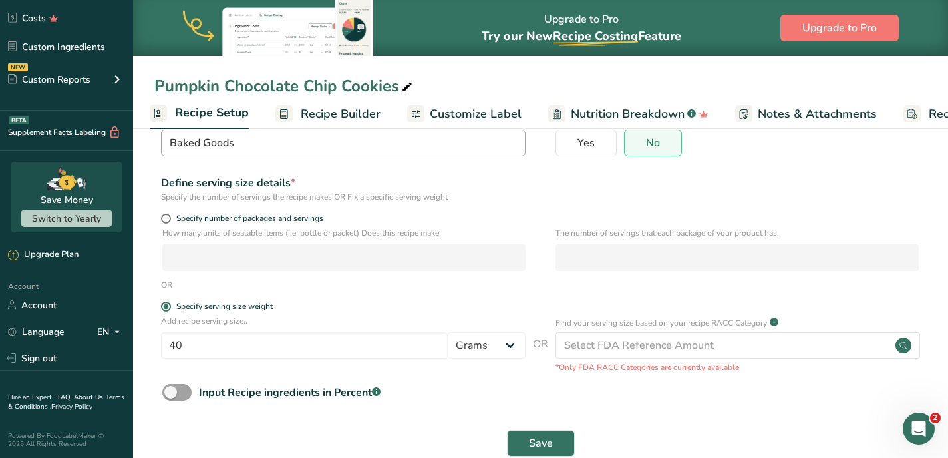
scroll to position [127, 0]
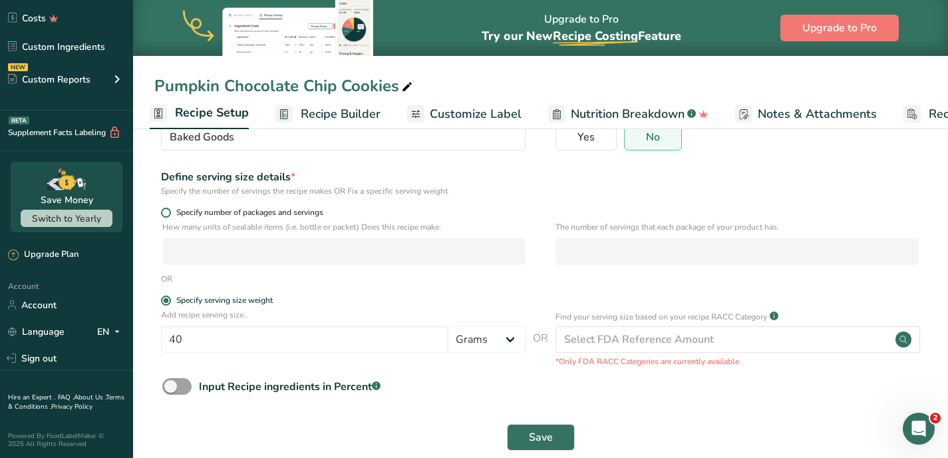
click at [164, 213] on span at bounding box center [166, 213] width 10 height 10
click at [164, 213] on input "Specify number of packages and servings" at bounding box center [165, 212] width 9 height 9
radio input "true"
radio input "false"
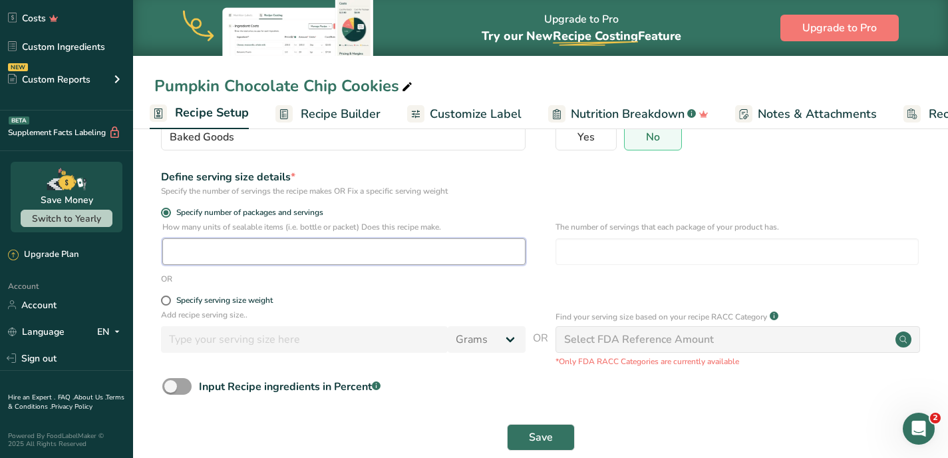
click at [180, 250] on input "number" at bounding box center [343, 251] width 363 height 27
type input "4"
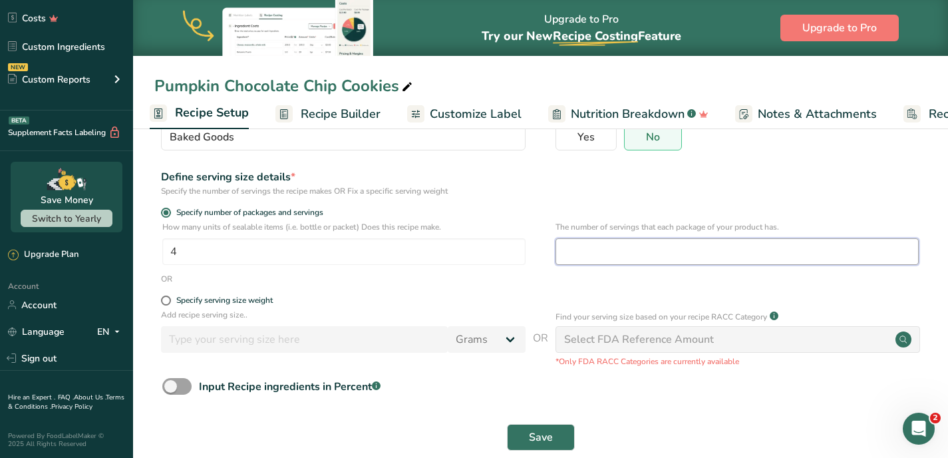
click at [582, 251] on input "number" at bounding box center [737, 251] width 363 height 27
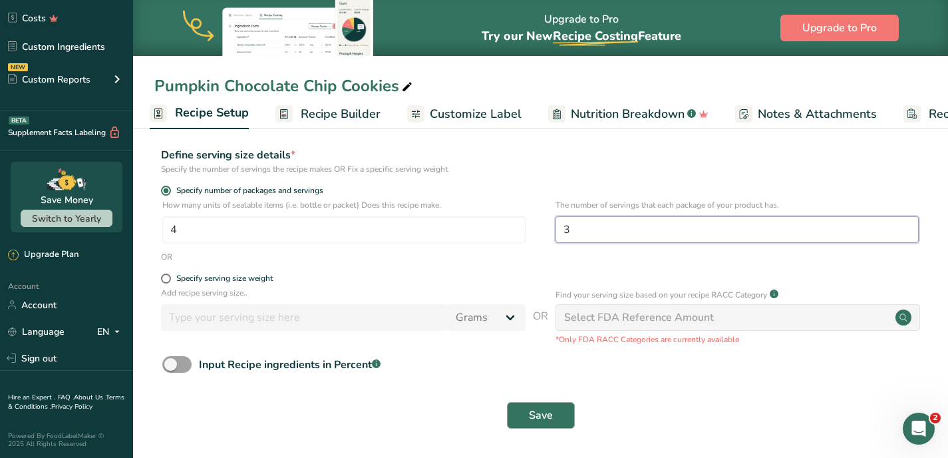
type input "3"
click at [528, 413] on button "Save" at bounding box center [541, 415] width 68 height 27
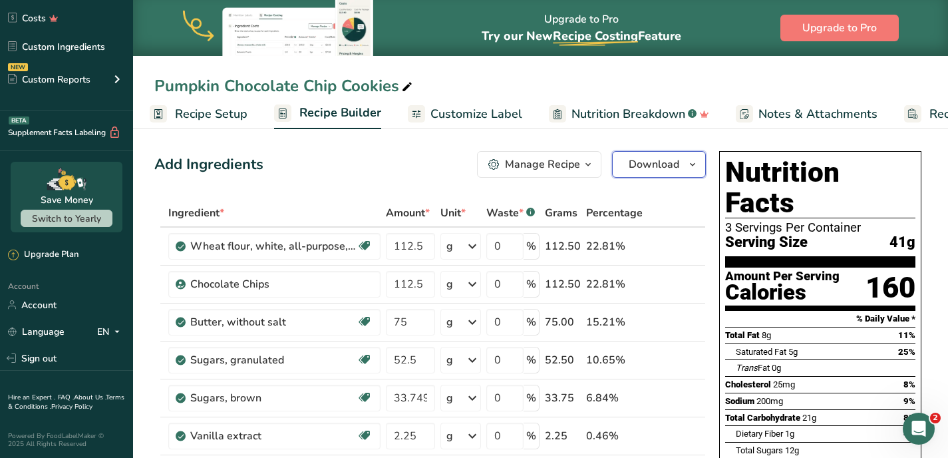
click at [642, 164] on span "Download" at bounding box center [654, 164] width 51 height 16
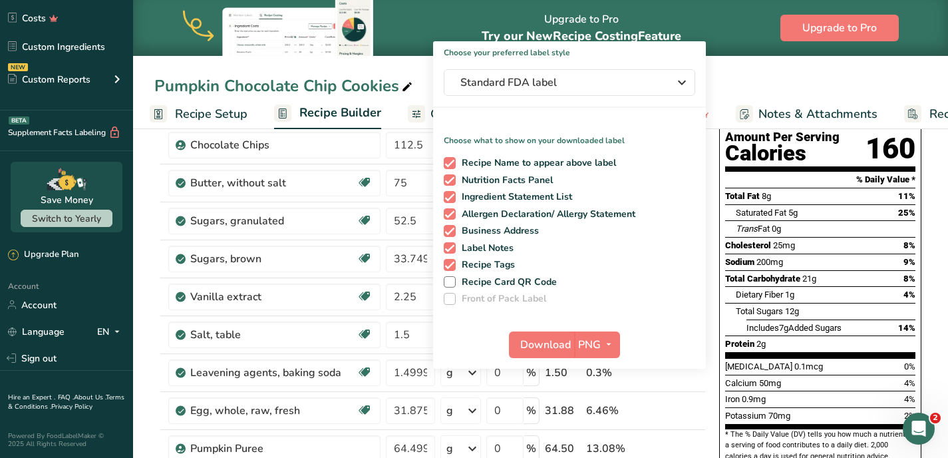
scroll to position [149, 0]
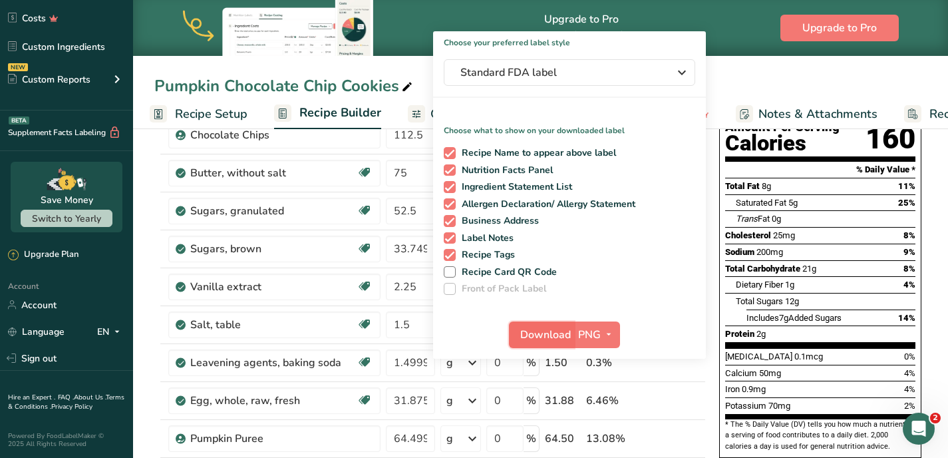
click at [548, 332] on span "Download" at bounding box center [546, 335] width 51 height 16
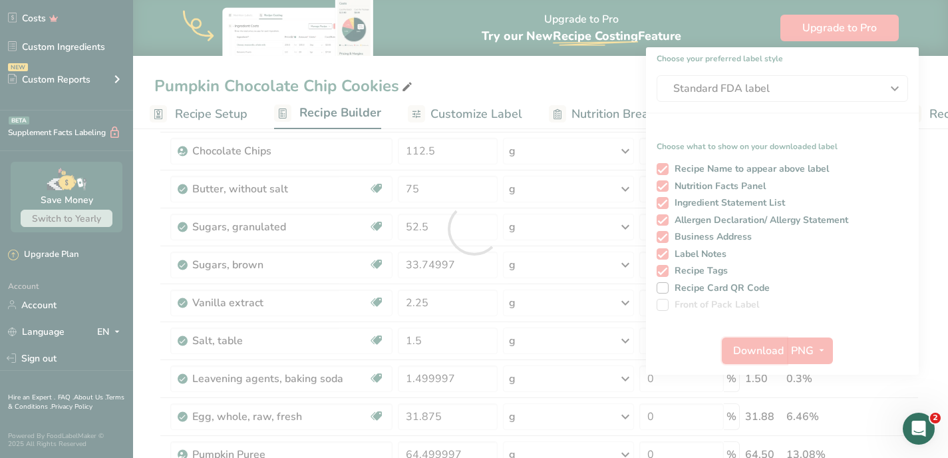
scroll to position [0, 0]
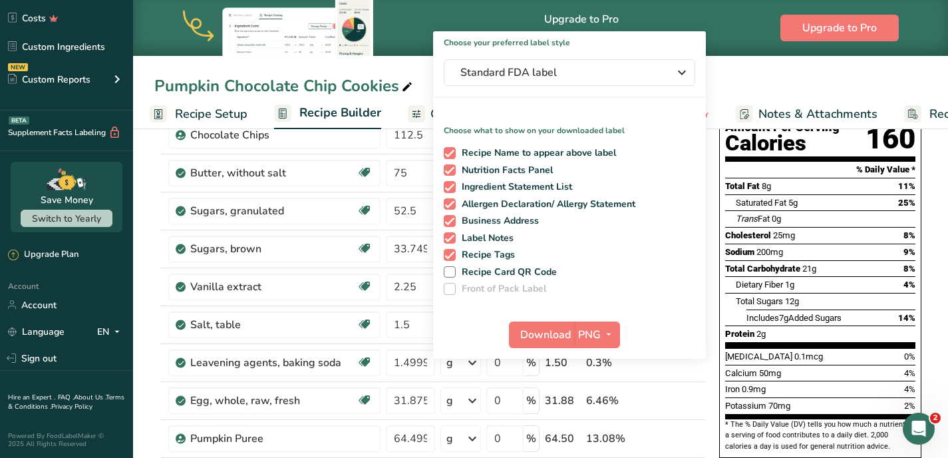
click at [738, 54] on div "Upgrade to Pro Try our New Recipe Costing .a-29{fill:none;stroke-linecap:round;…" at bounding box center [540, 28] width 815 height 56
